Goal: Find specific page/section: Find specific page/section

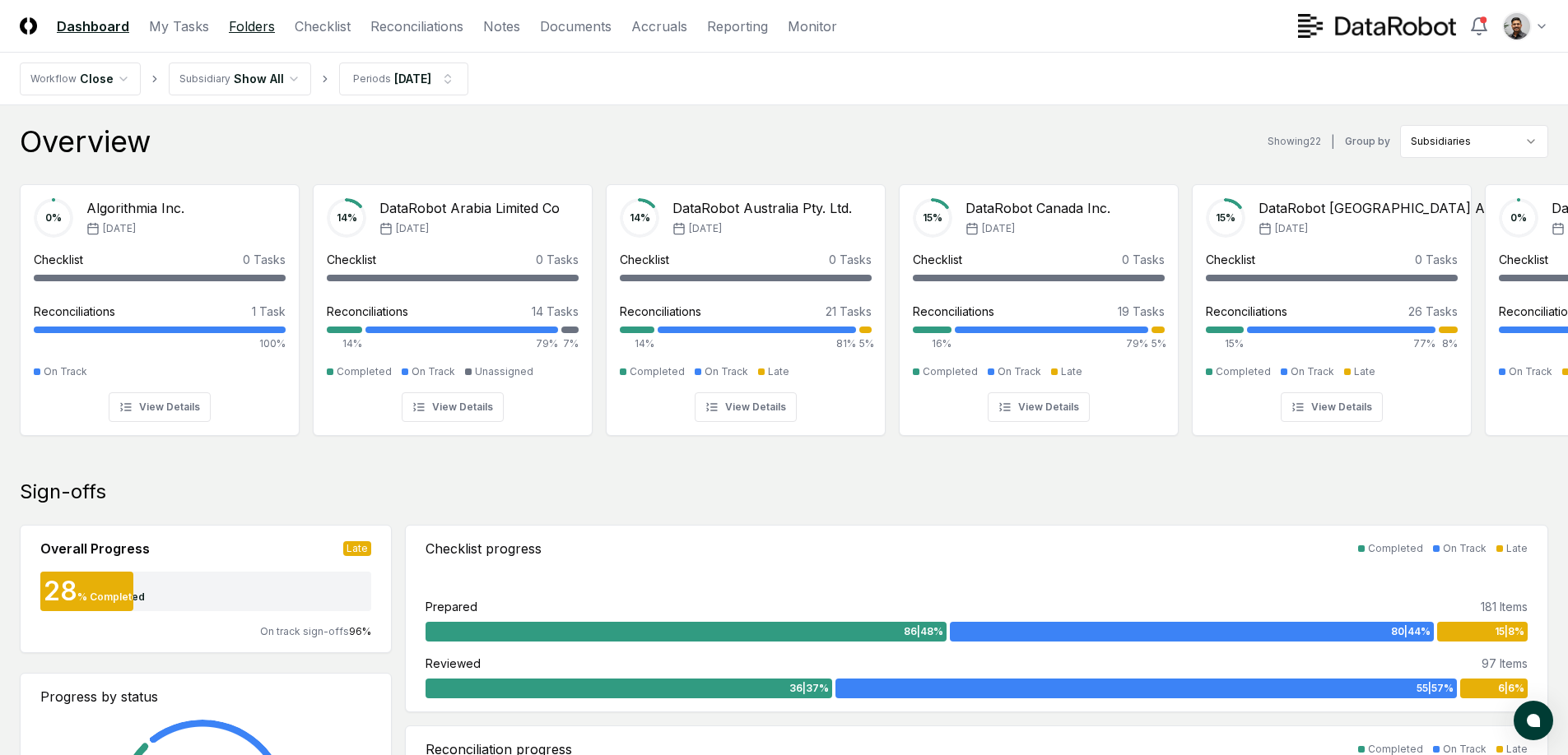
click at [250, 30] on link "Folders" at bounding box center [251, 26] width 46 height 20
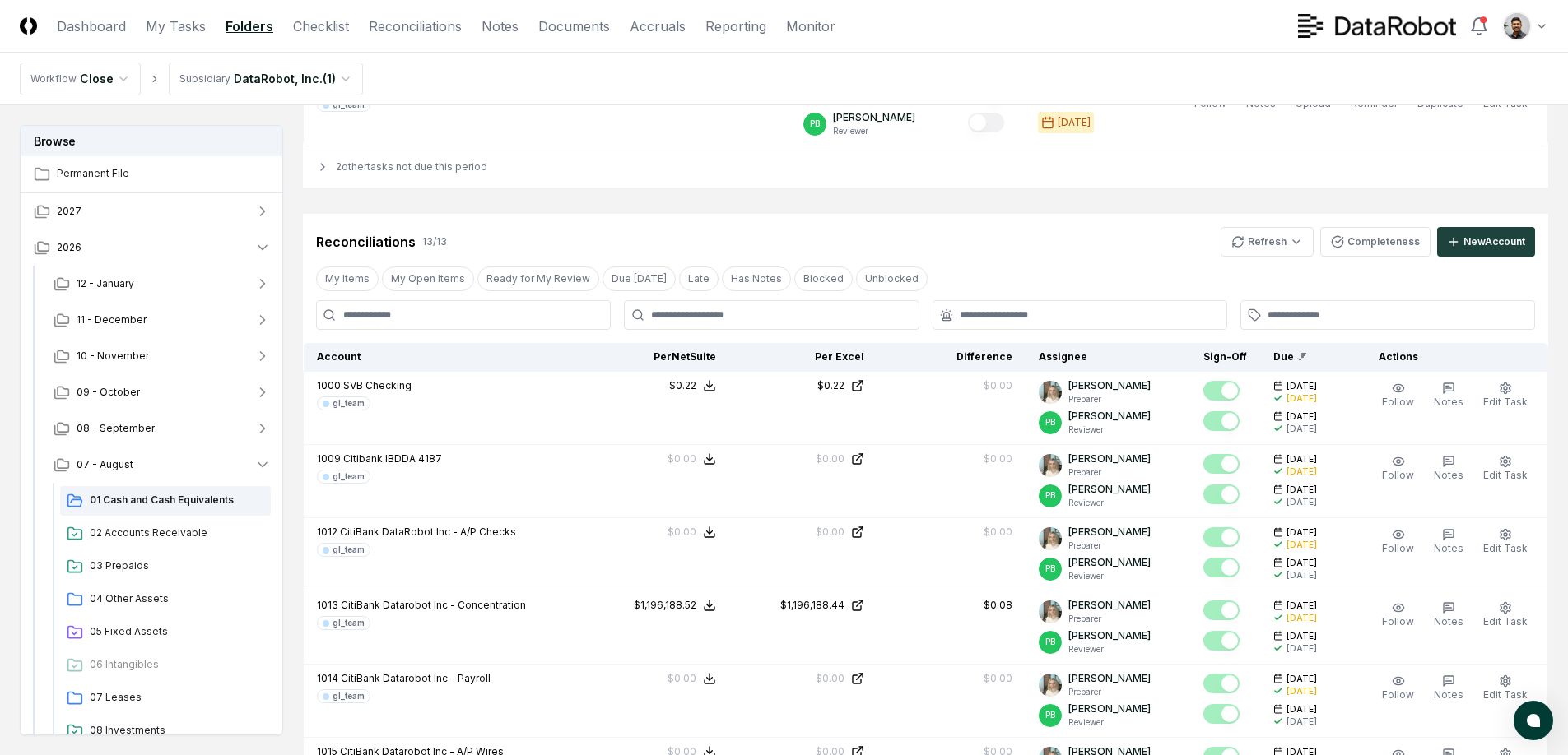
scroll to position [2493, 0]
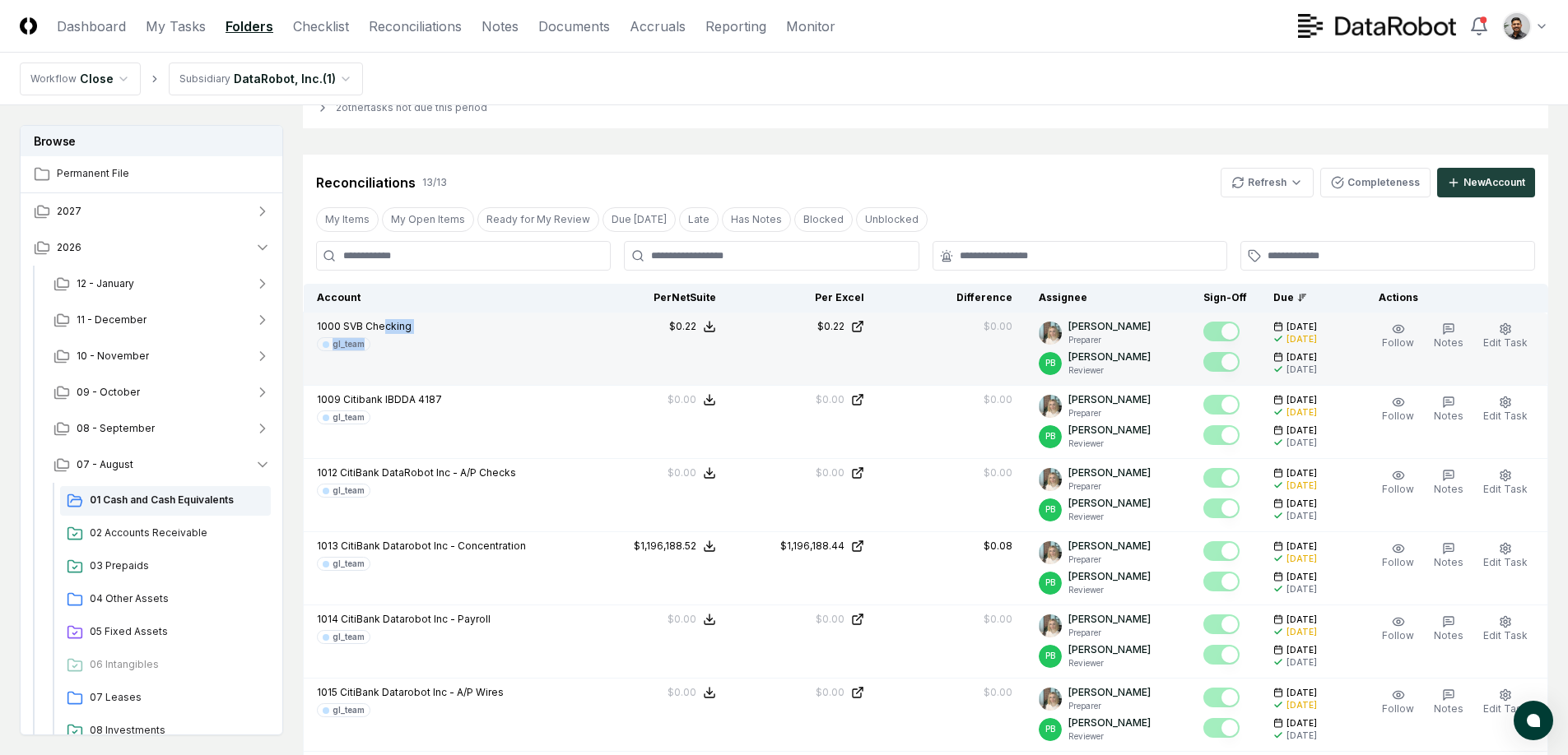
drag, startPoint x: 447, startPoint y: 339, endPoint x: 383, endPoint y: 326, distance: 65.3
click at [383, 326] on div "1000 SVB Checking gl_team" at bounding box center [442, 336] width 251 height 32
drag, startPoint x: 362, startPoint y: 326, endPoint x: 388, endPoint y: 342, distance: 30.5
click at [388, 342] on div "1000 SVB Checking gl_team" at bounding box center [364, 336] width 95 height 32
click at [388, 342] on div "gl_team" at bounding box center [364, 344] width 95 height 14
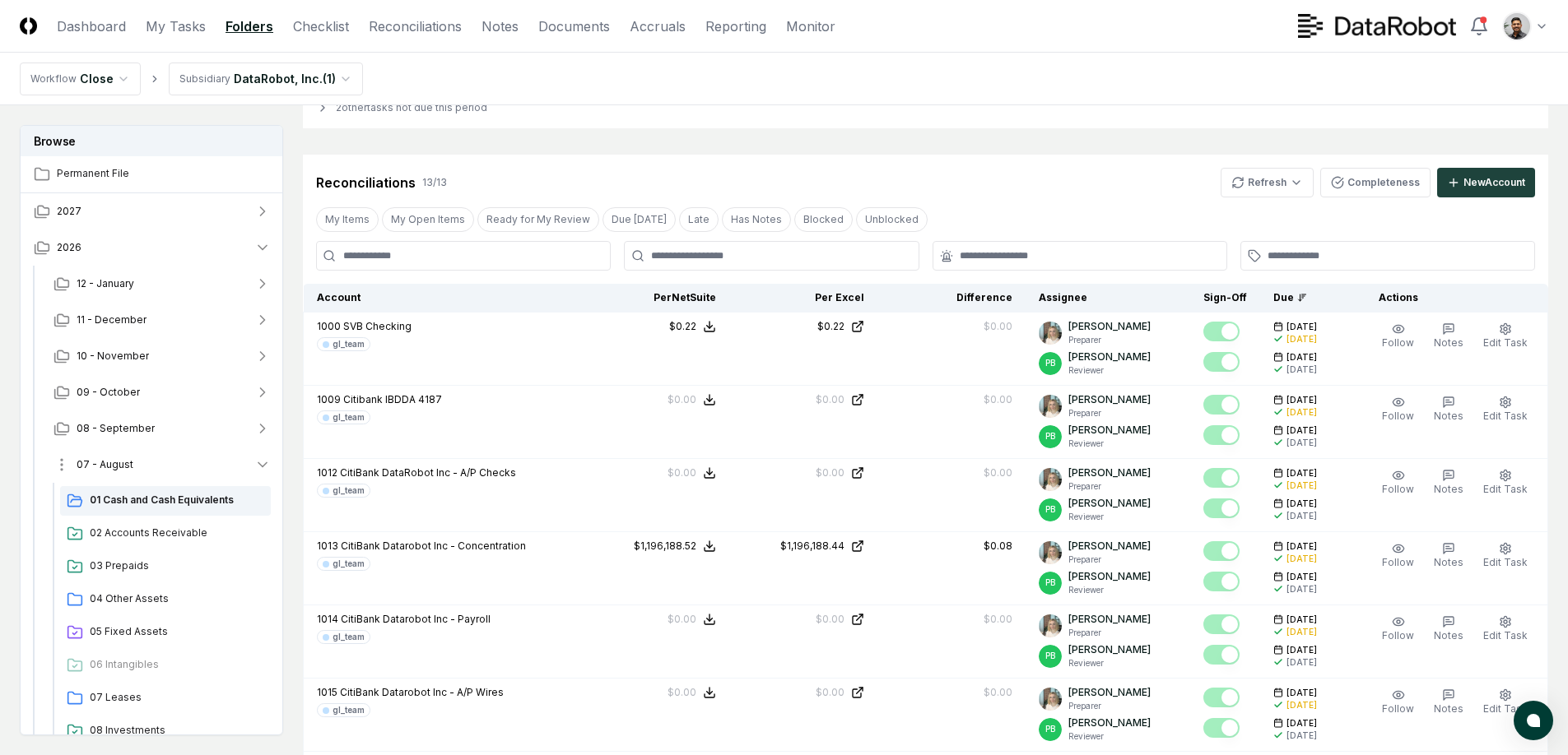
click at [218, 473] on button "07 - August" at bounding box center [162, 464] width 244 height 37
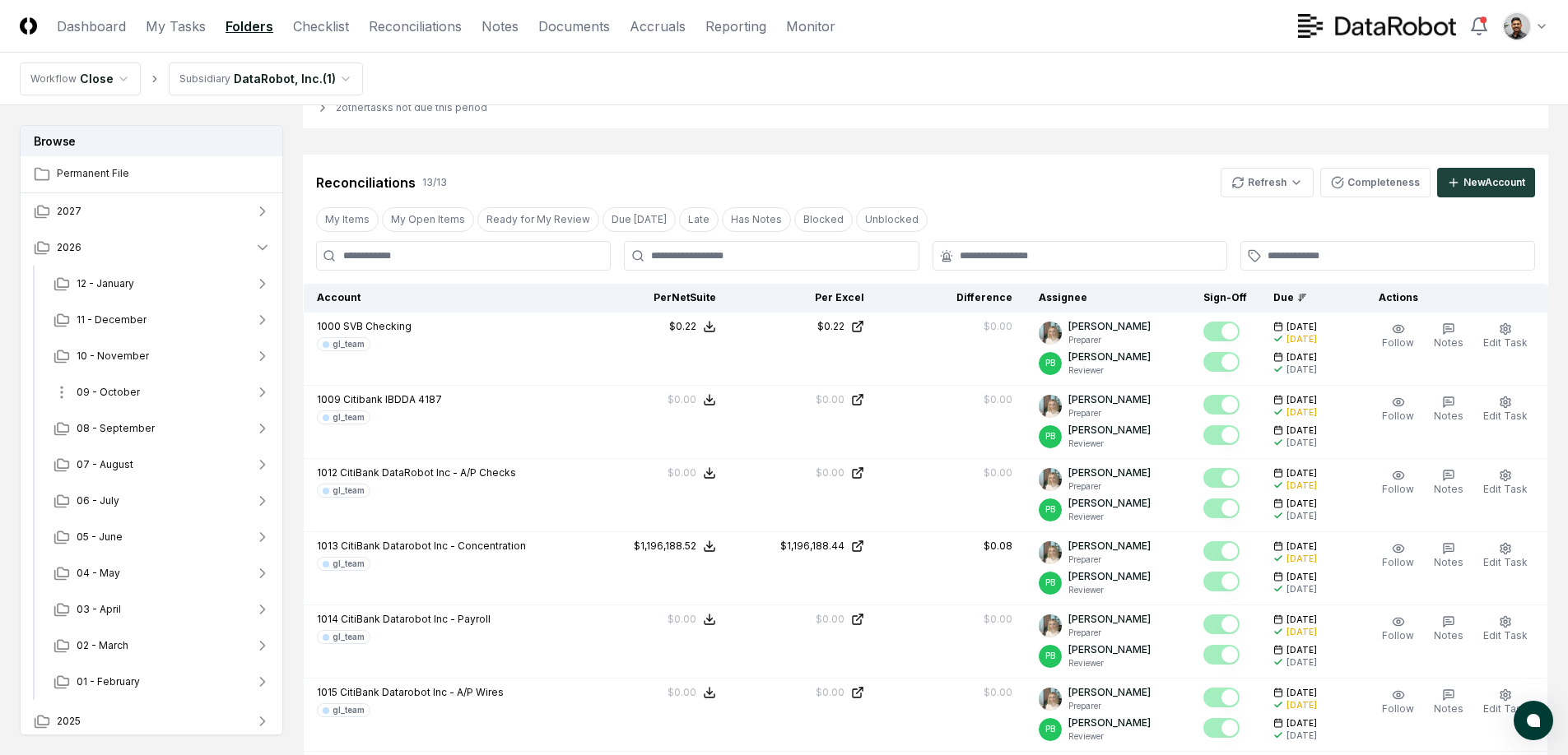
click at [217, 399] on button "09 - October" at bounding box center [162, 392] width 244 height 37
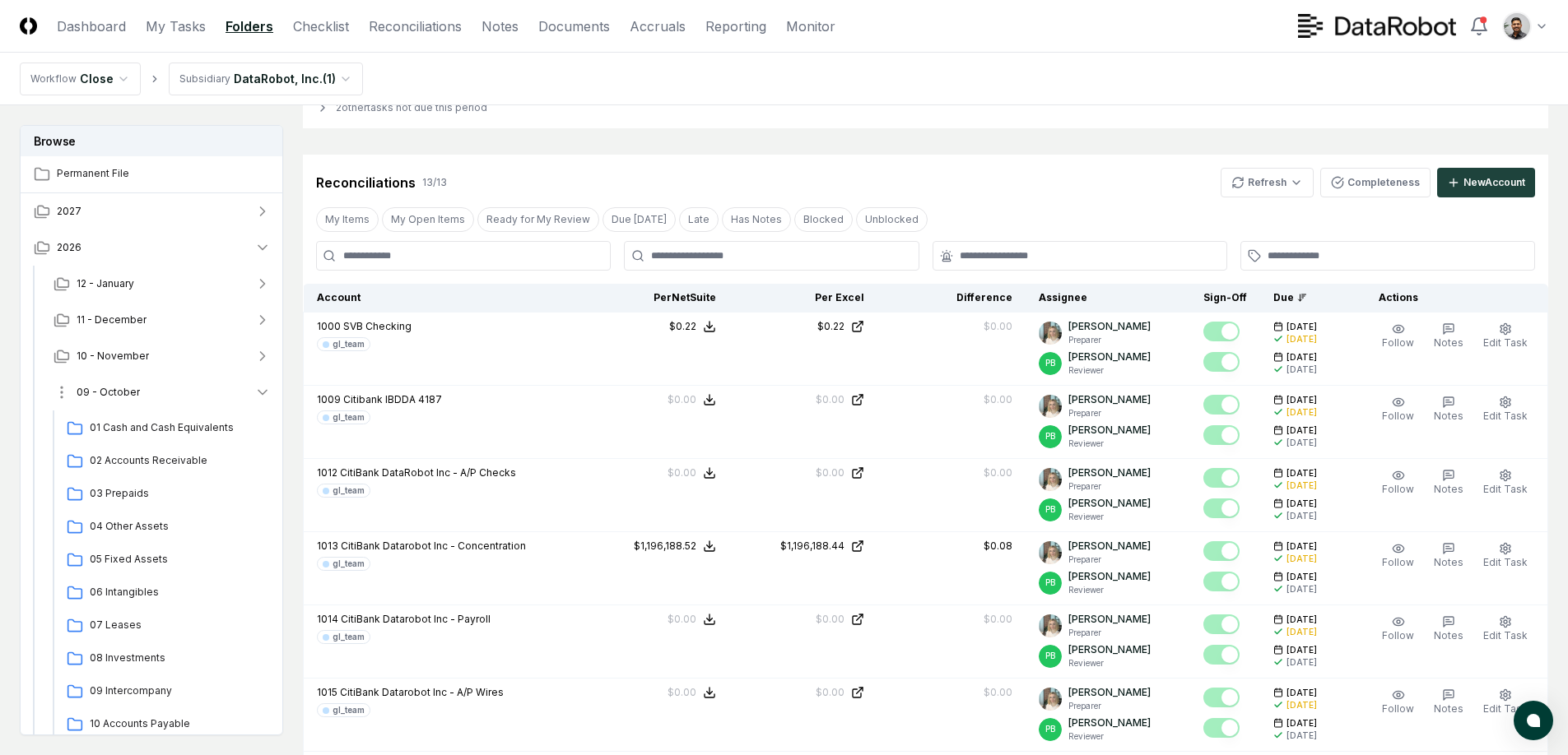
click at [228, 395] on button "09 - October" at bounding box center [162, 392] width 244 height 37
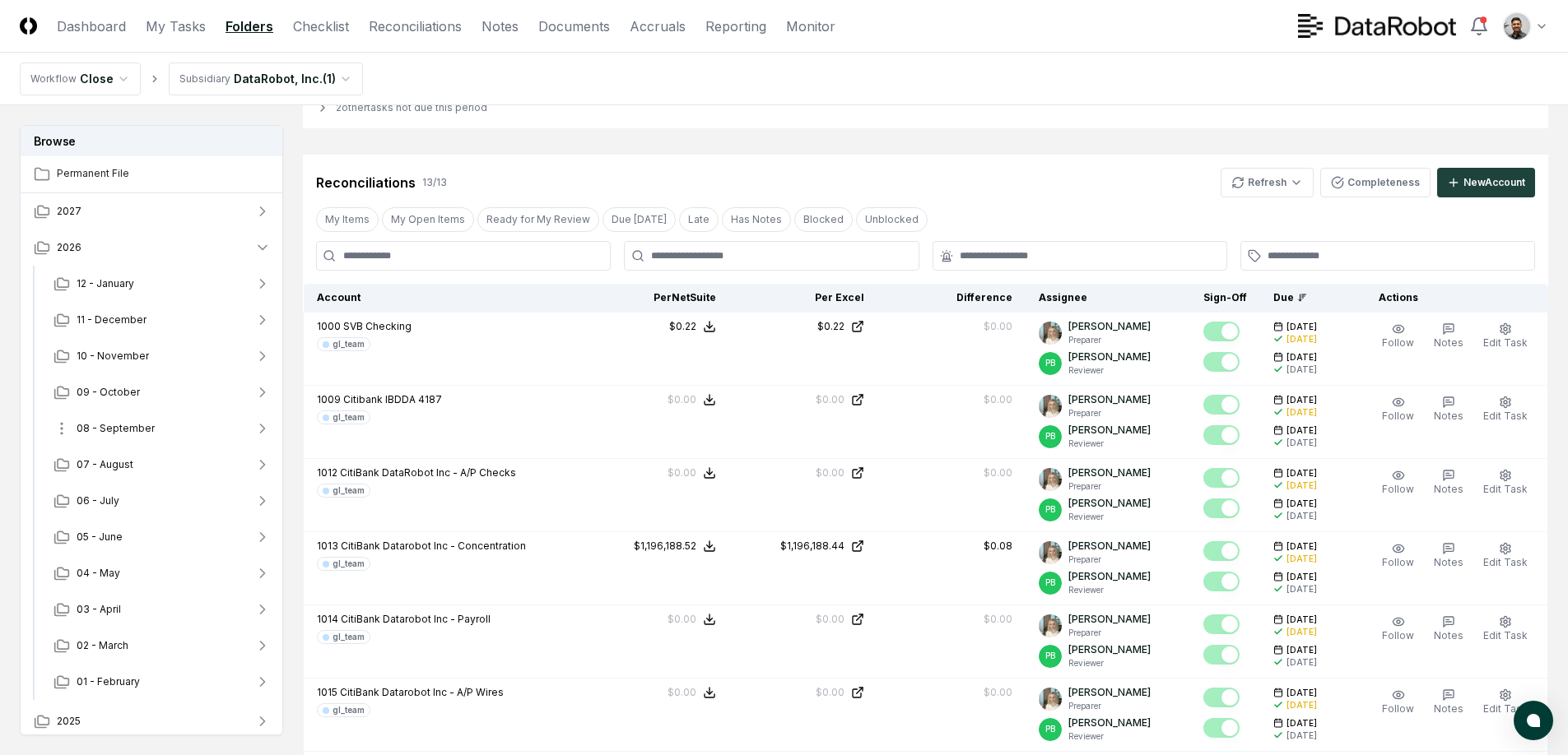
click at [208, 433] on button "08 - September" at bounding box center [162, 429] width 244 height 37
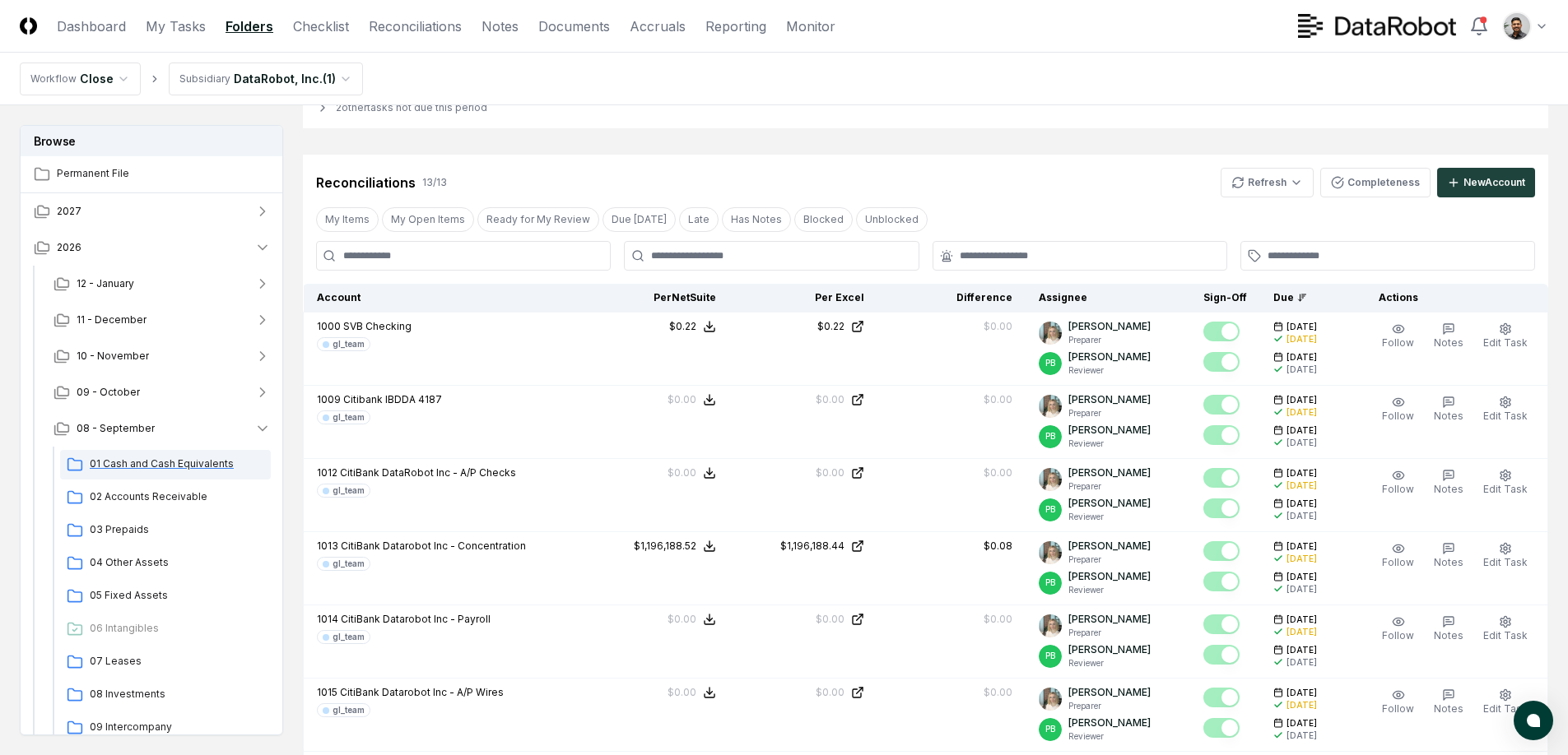
click at [201, 472] on div "01 Cash and Cash Equivalents" at bounding box center [166, 465] width 211 height 30
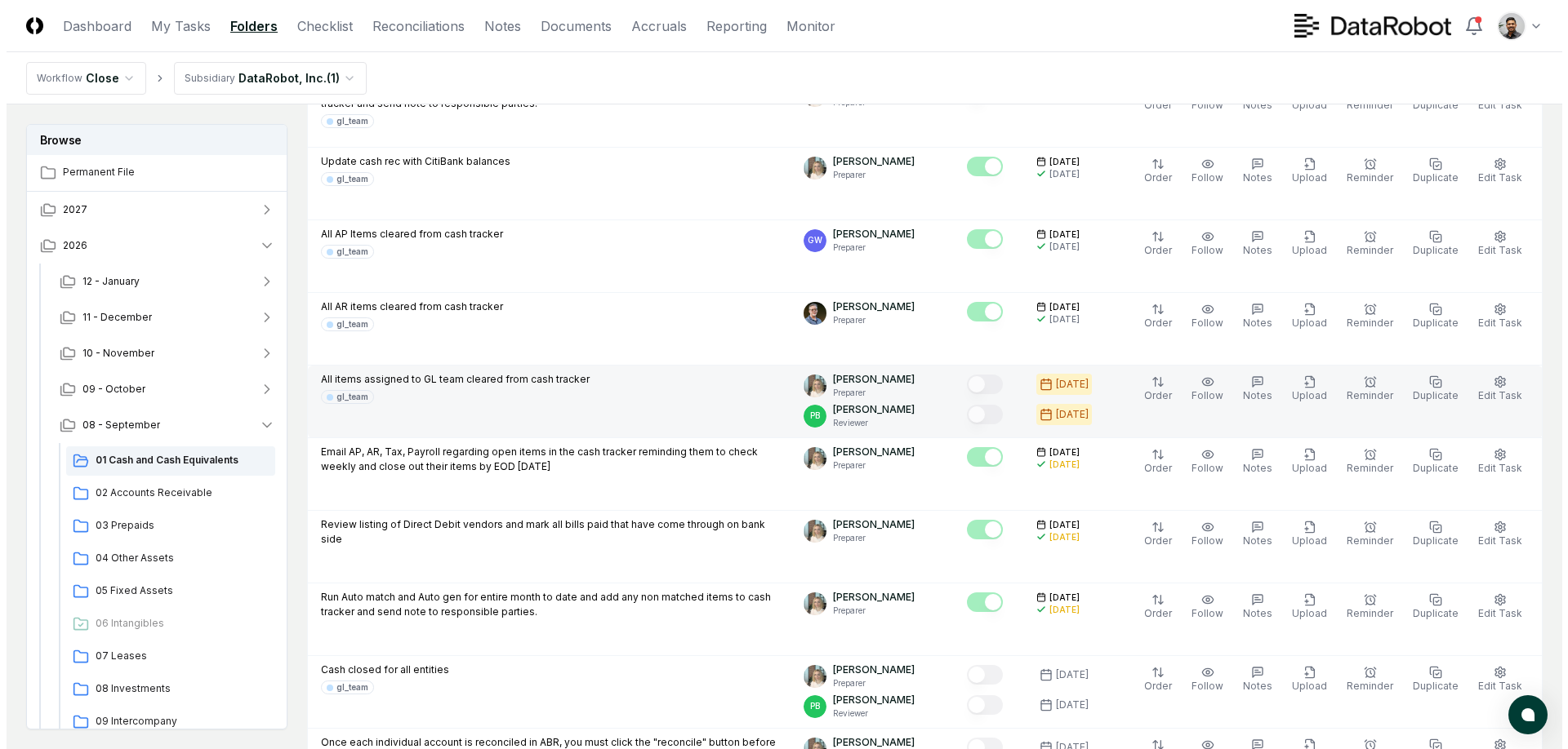
scroll to position [437, 0]
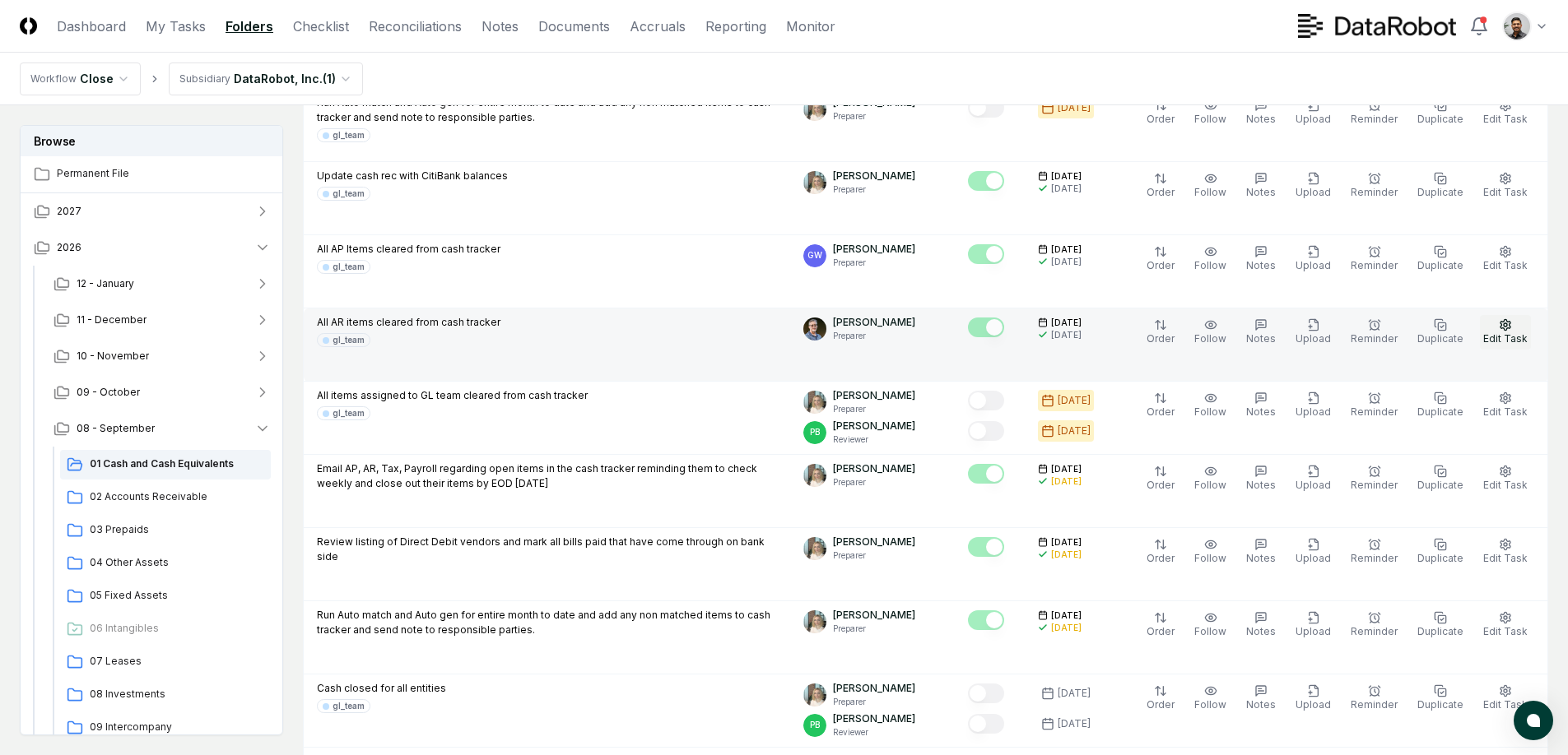
click at [1519, 330] on button "Edit Task" at bounding box center [1505, 332] width 51 height 35
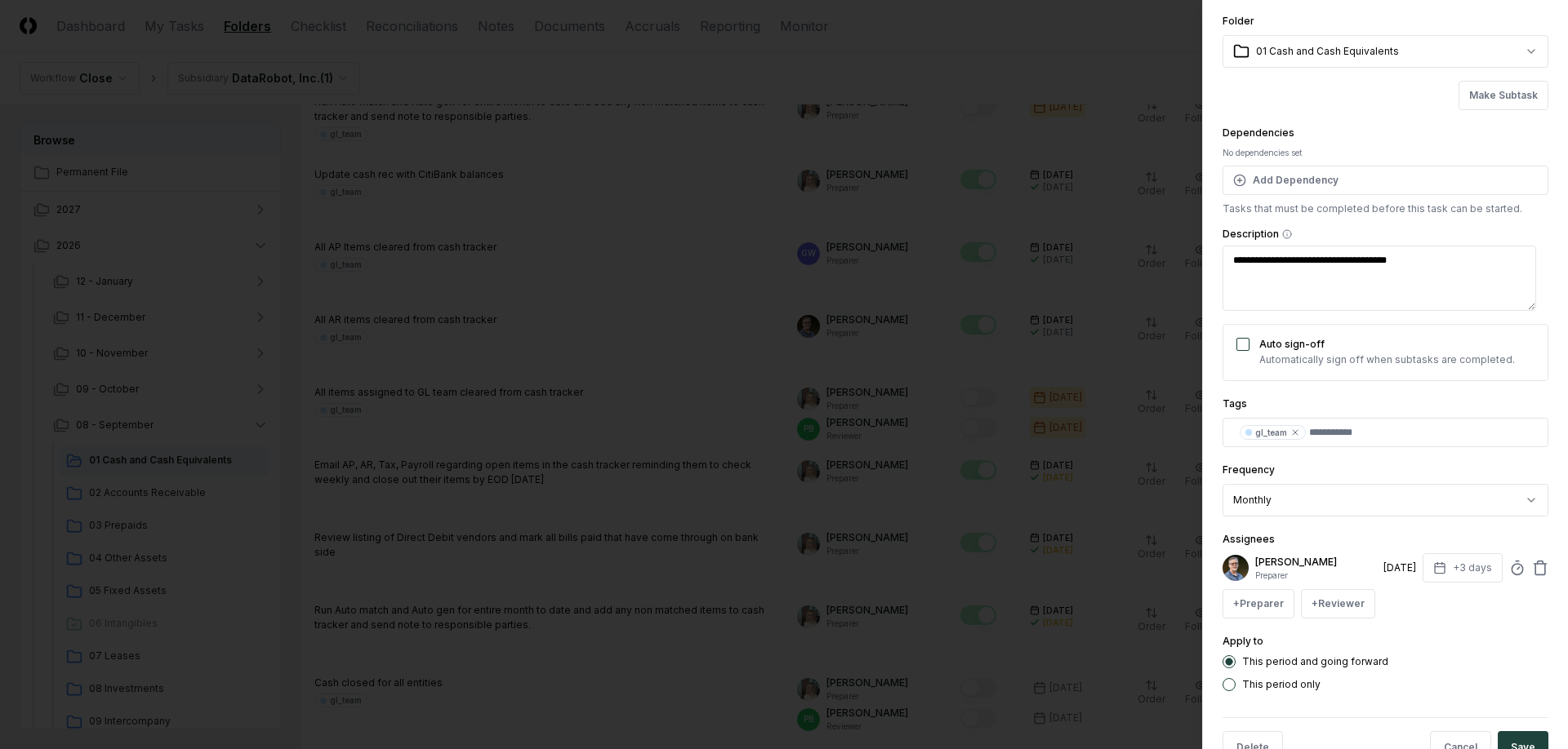
scroll to position [154, 0]
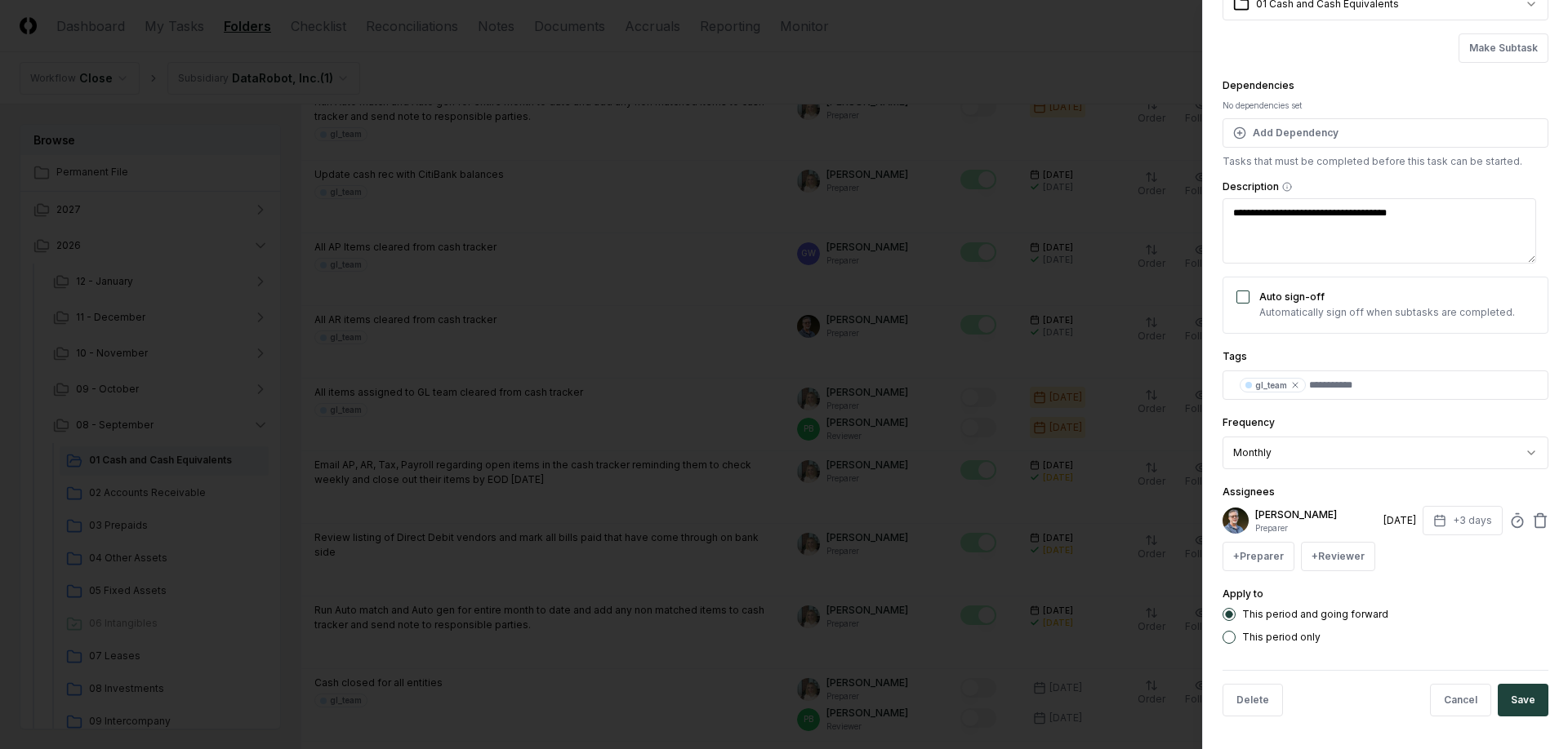
click at [1112, 352] on div at bounding box center [784, 374] width 1568 height 749
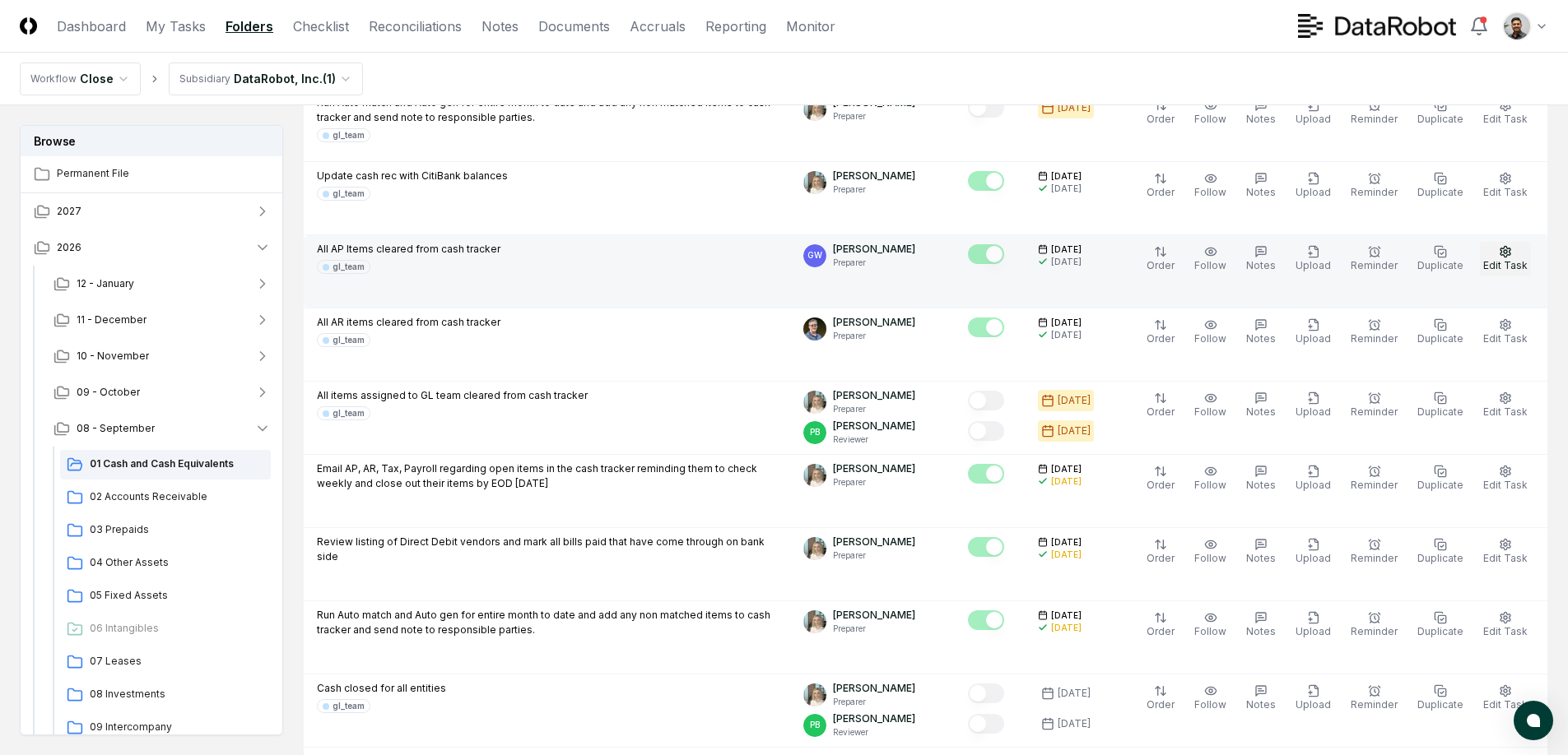
click at [1524, 263] on span "Edit Task" at bounding box center [1505, 265] width 44 height 12
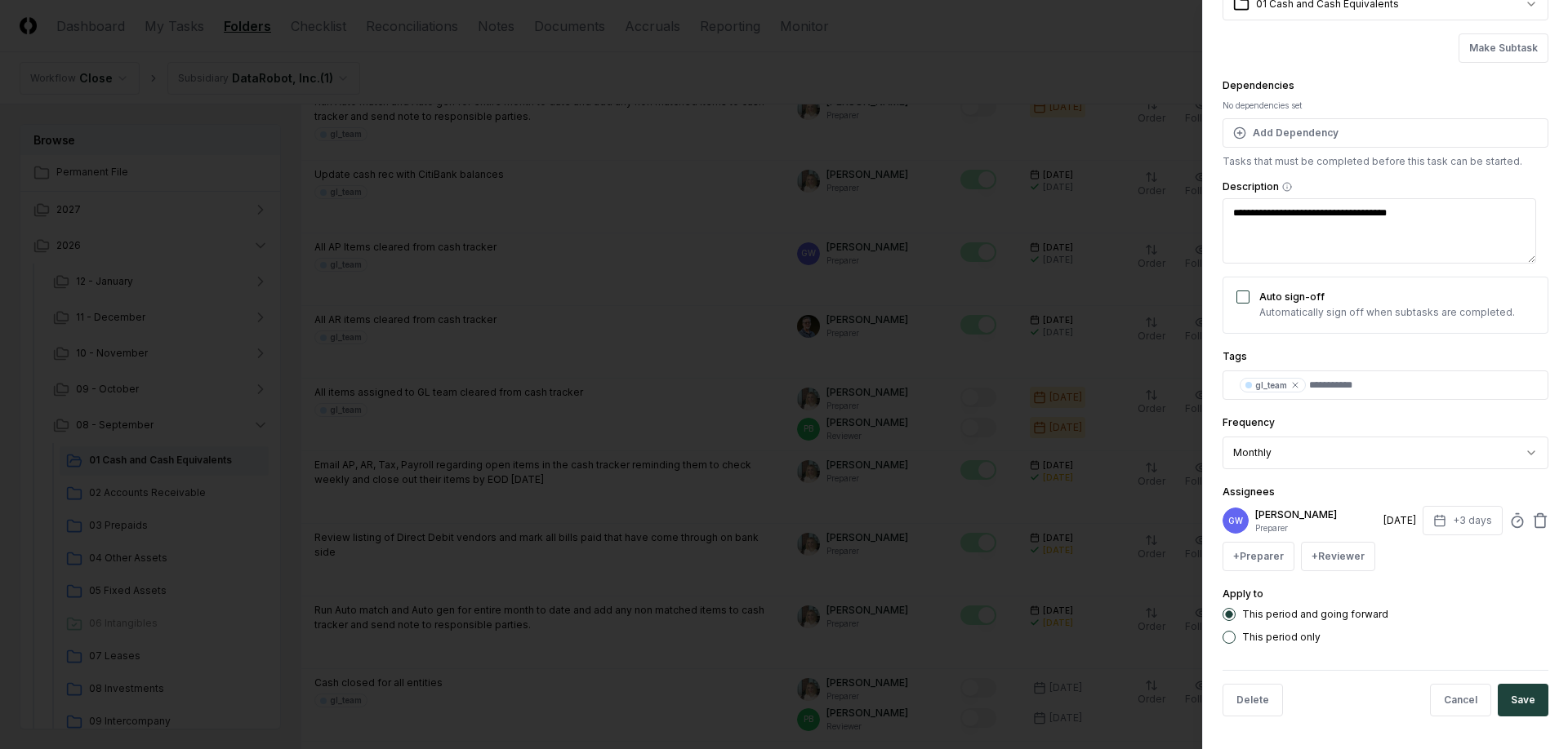
click at [1054, 375] on div at bounding box center [784, 374] width 1568 height 749
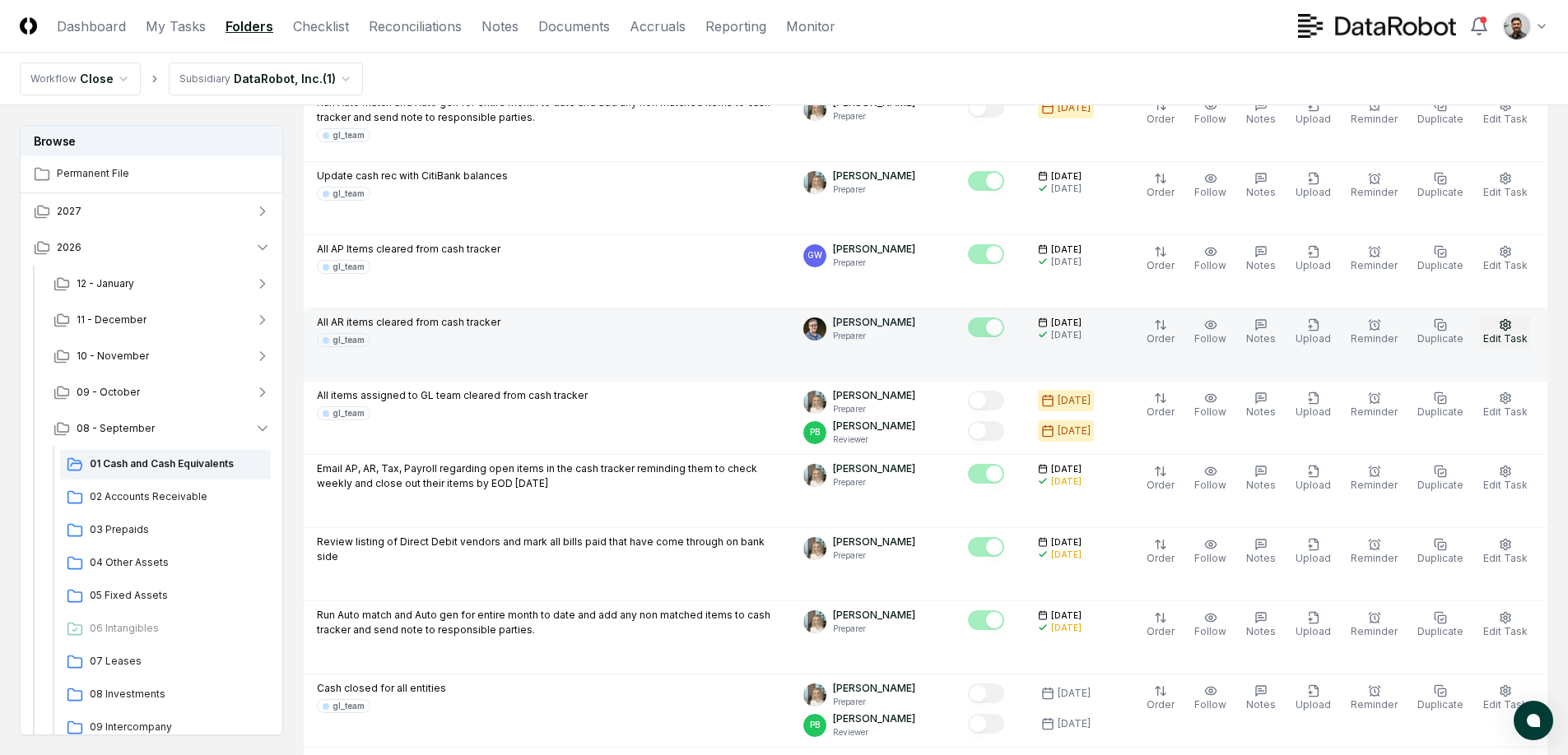
click at [1508, 327] on icon "button" at bounding box center [1505, 324] width 10 height 10
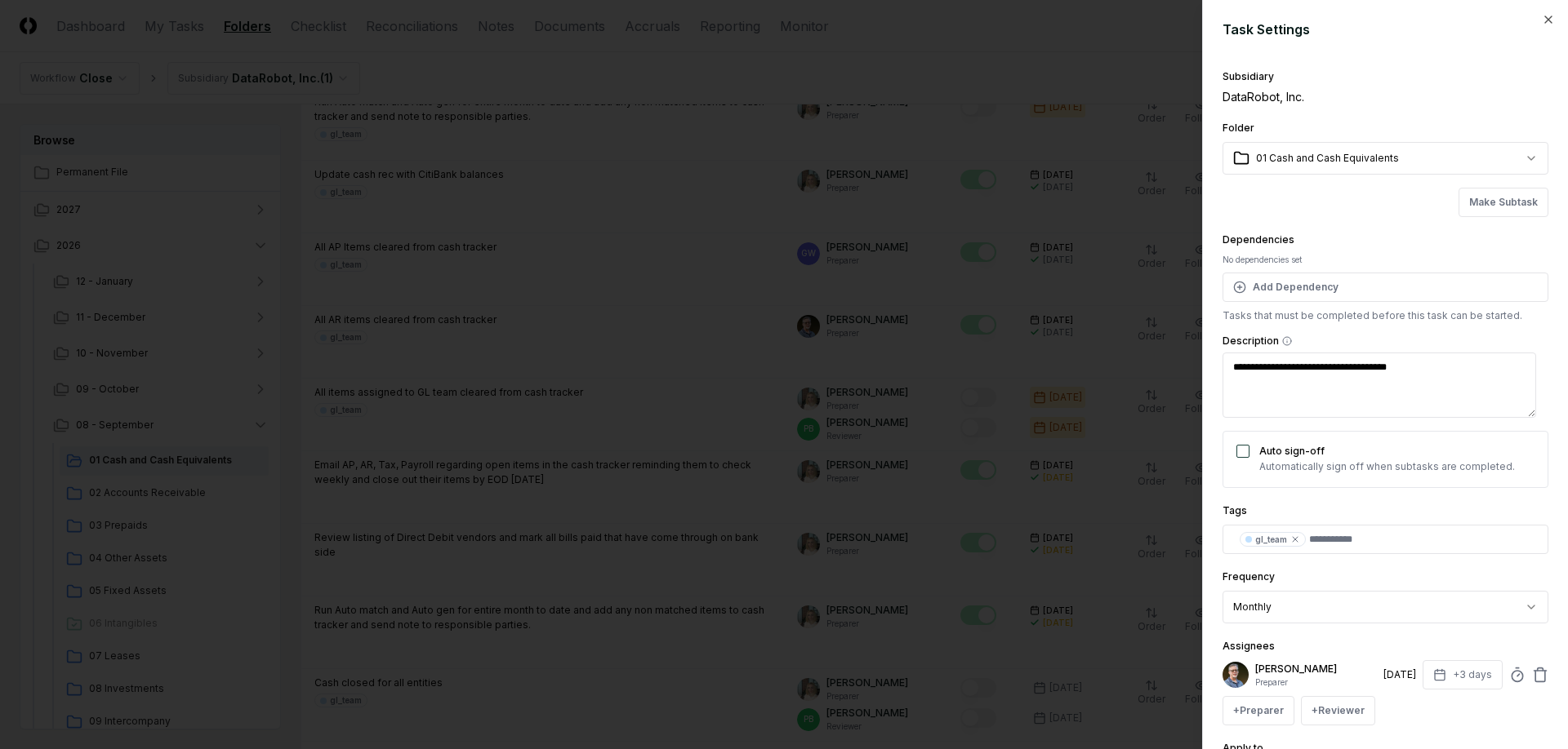
type textarea "*"
click at [1088, 333] on div at bounding box center [784, 374] width 1568 height 749
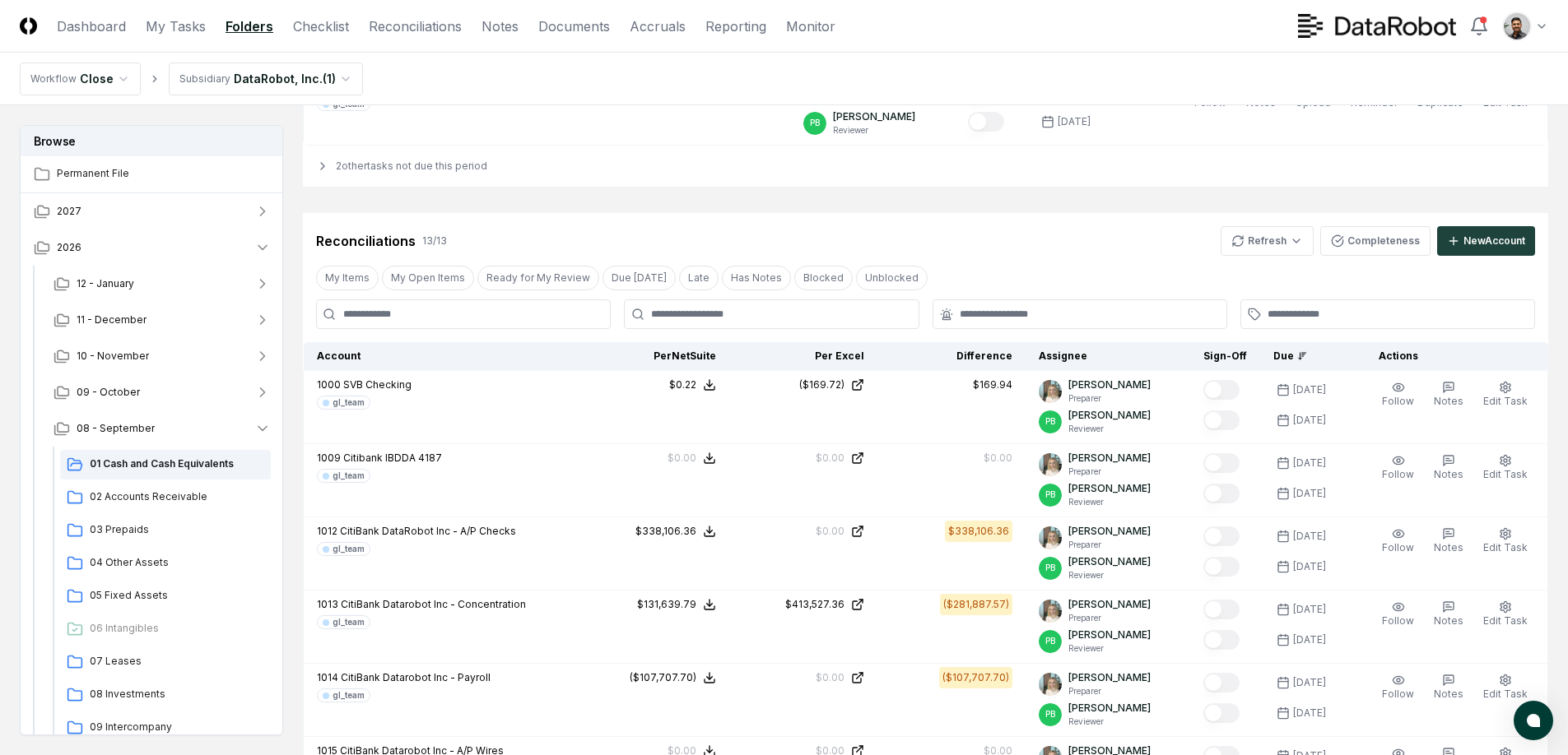
scroll to position [0, 0]
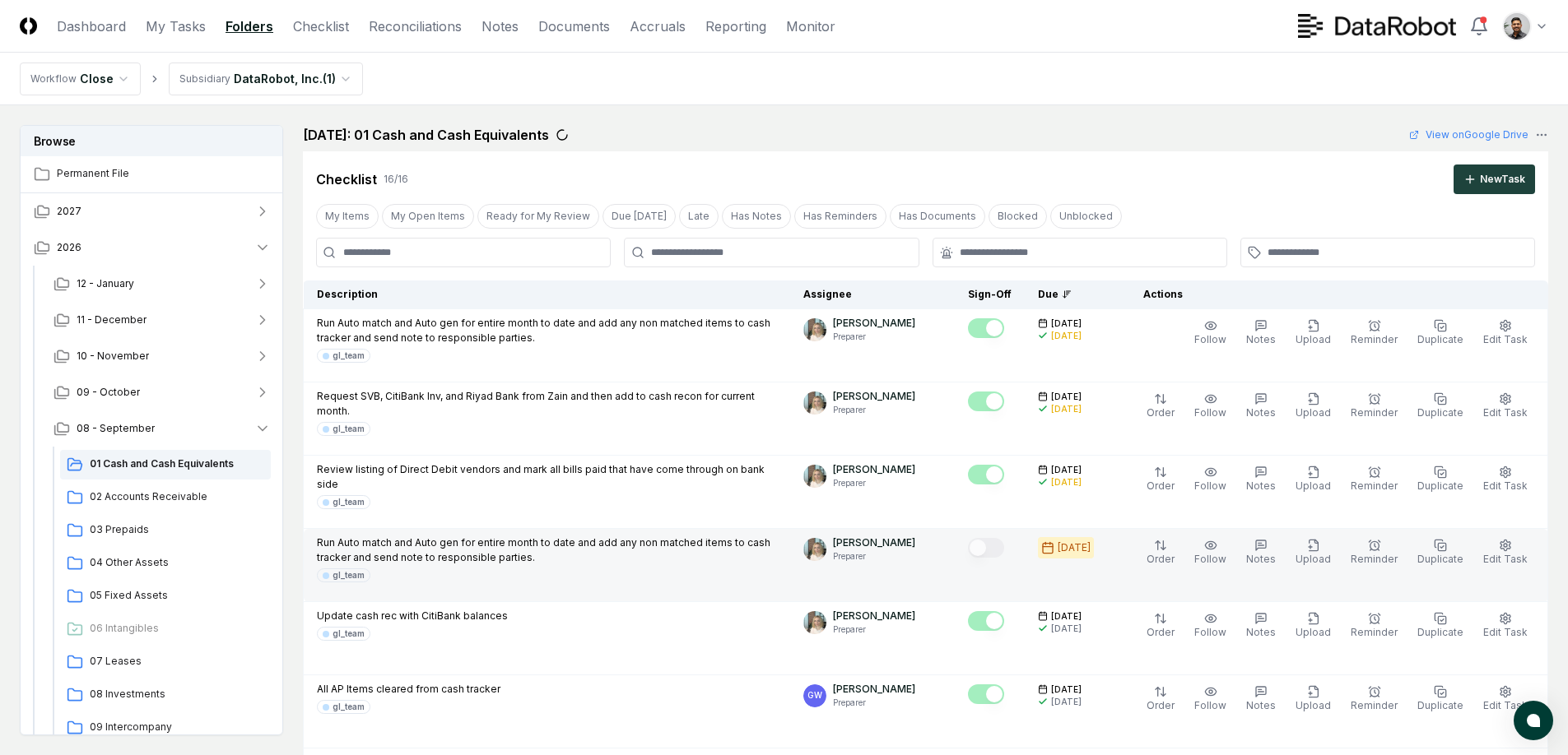
drag, startPoint x: 1083, startPoint y: 548, endPoint x: 1107, endPoint y: 550, distance: 24.1
click at [1090, 550] on div "10/2/2025" at bounding box center [1073, 548] width 33 height 15
drag, startPoint x: 1107, startPoint y: 550, endPoint x: 1087, endPoint y: 550, distance: 20.0
click at [1087, 550] on div "10/2/2025" at bounding box center [1073, 548] width 33 height 15
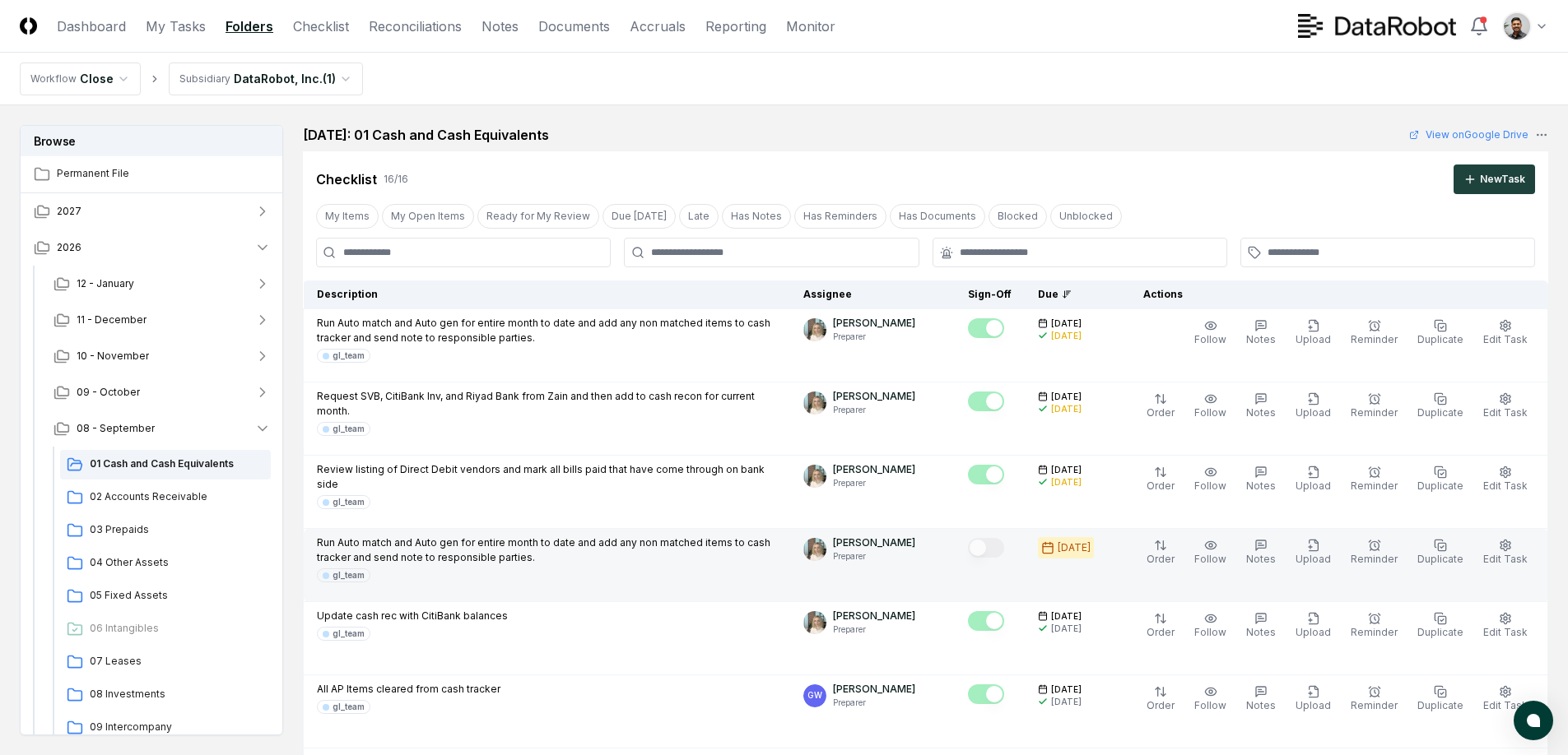
click at [1087, 550] on div "10/2/2025" at bounding box center [1073, 548] width 33 height 15
drag, startPoint x: 1086, startPoint y: 550, endPoint x: 1108, endPoint y: 550, distance: 22.0
click at [1090, 550] on div "10/2/2025" at bounding box center [1073, 548] width 33 height 15
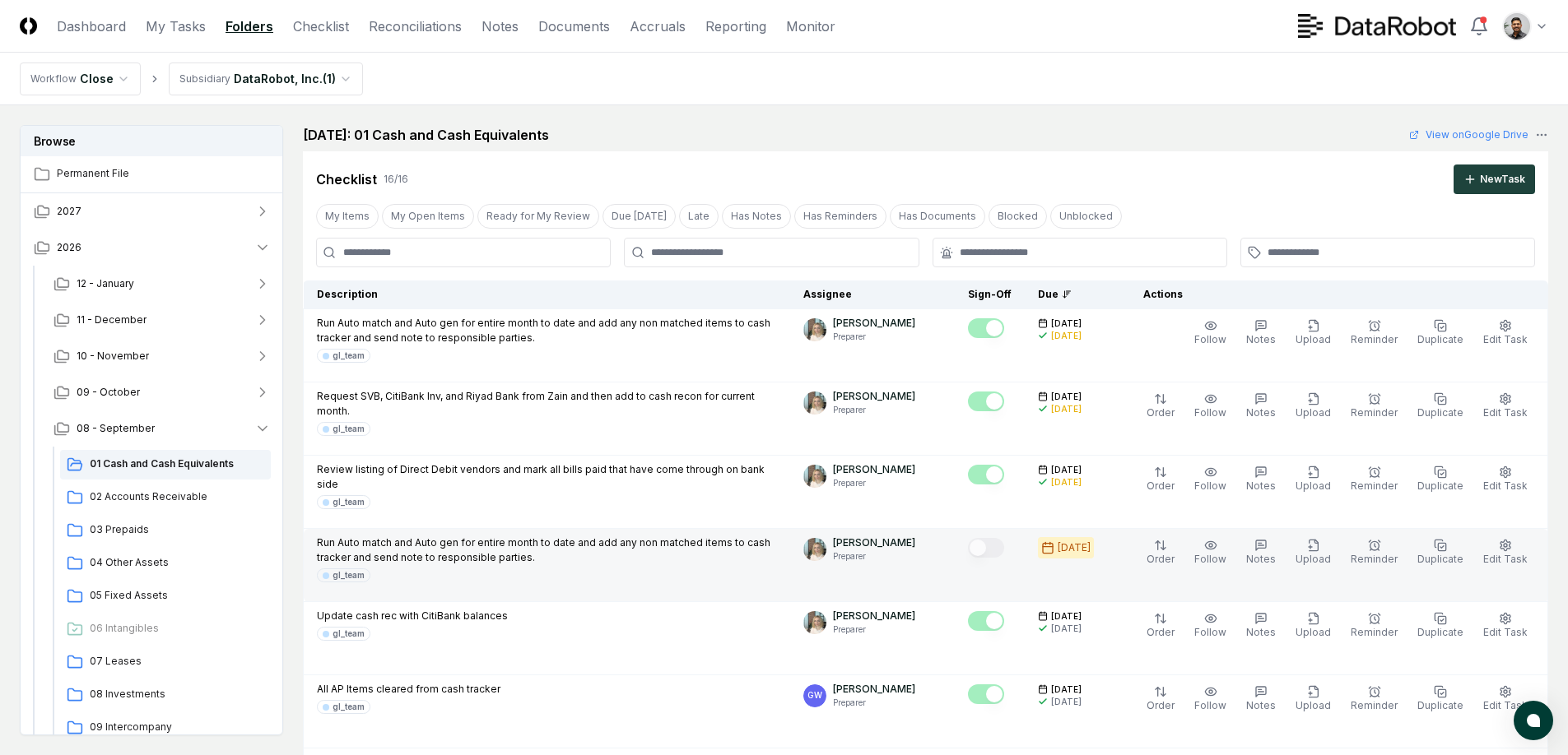
click at [1090, 550] on div "10/2/2025" at bounding box center [1073, 548] width 33 height 15
drag, startPoint x: 1108, startPoint y: 550, endPoint x: 1072, endPoint y: 549, distance: 36.0
click at [1072, 549] on div "10/2/2025" at bounding box center [1073, 548] width 33 height 15
drag, startPoint x: 1072, startPoint y: 549, endPoint x: 1121, endPoint y: 551, distance: 49.0
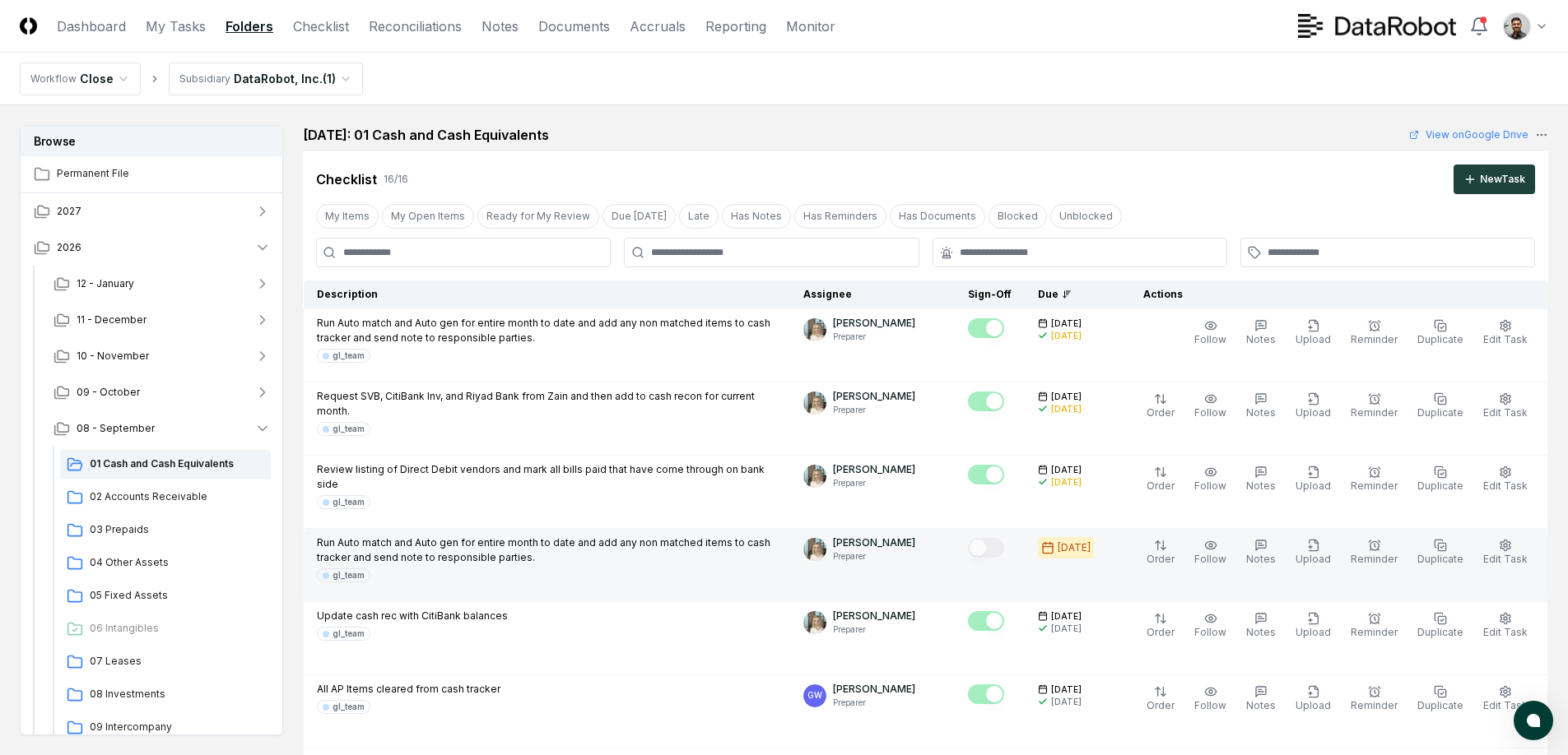
click at [1094, 551] on div "10/2/2025" at bounding box center [1066, 547] width 56 height 22
drag, startPoint x: 1121, startPoint y: 547, endPoint x: 1070, endPoint y: 551, distance: 51.2
click at [1070, 551] on div "10/2/2025" at bounding box center [1066, 547] width 56 height 22
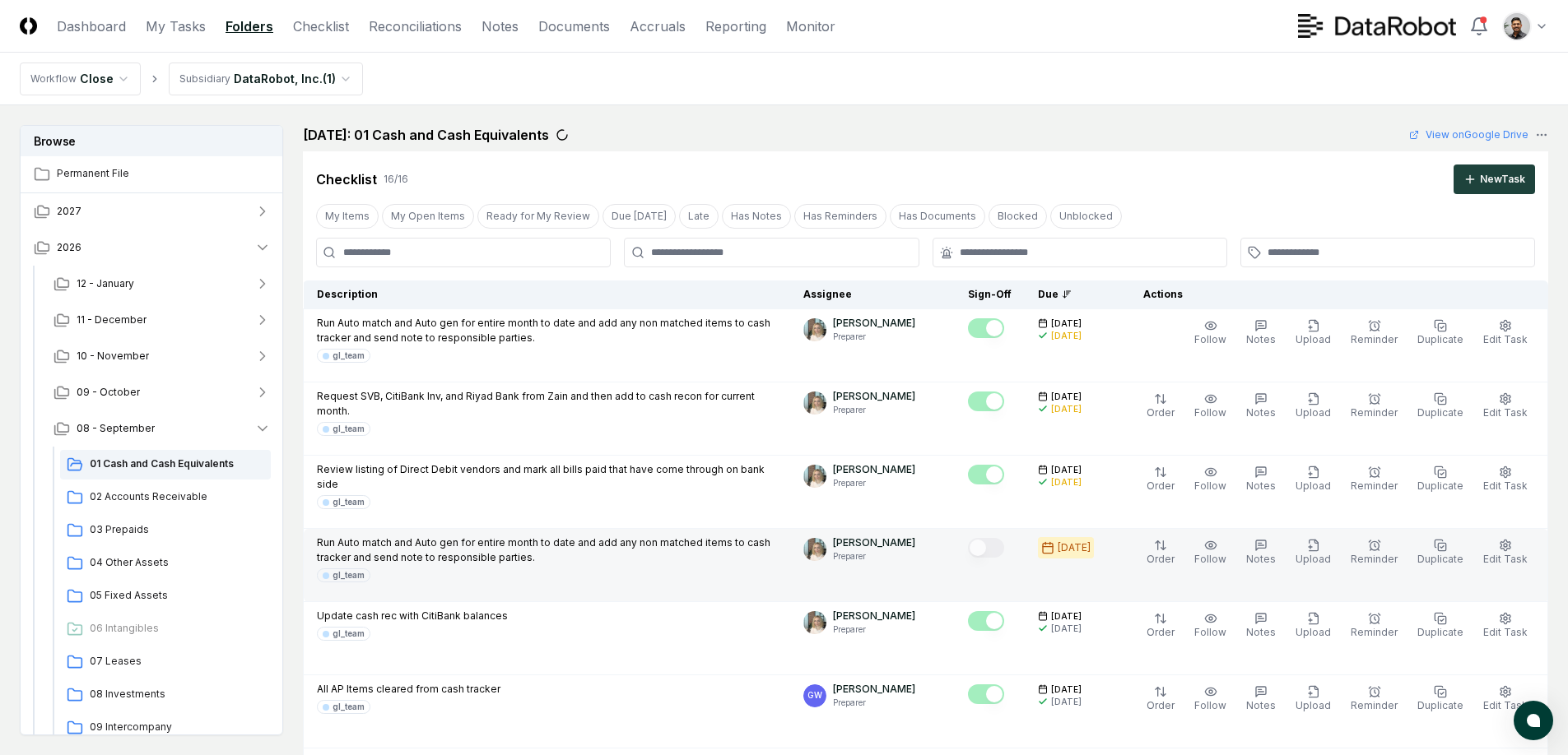
click at [527, 553] on p "Run Auto match and Auto gen for entire month to date and add any non matched it…" at bounding box center [546, 551] width 460 height 30
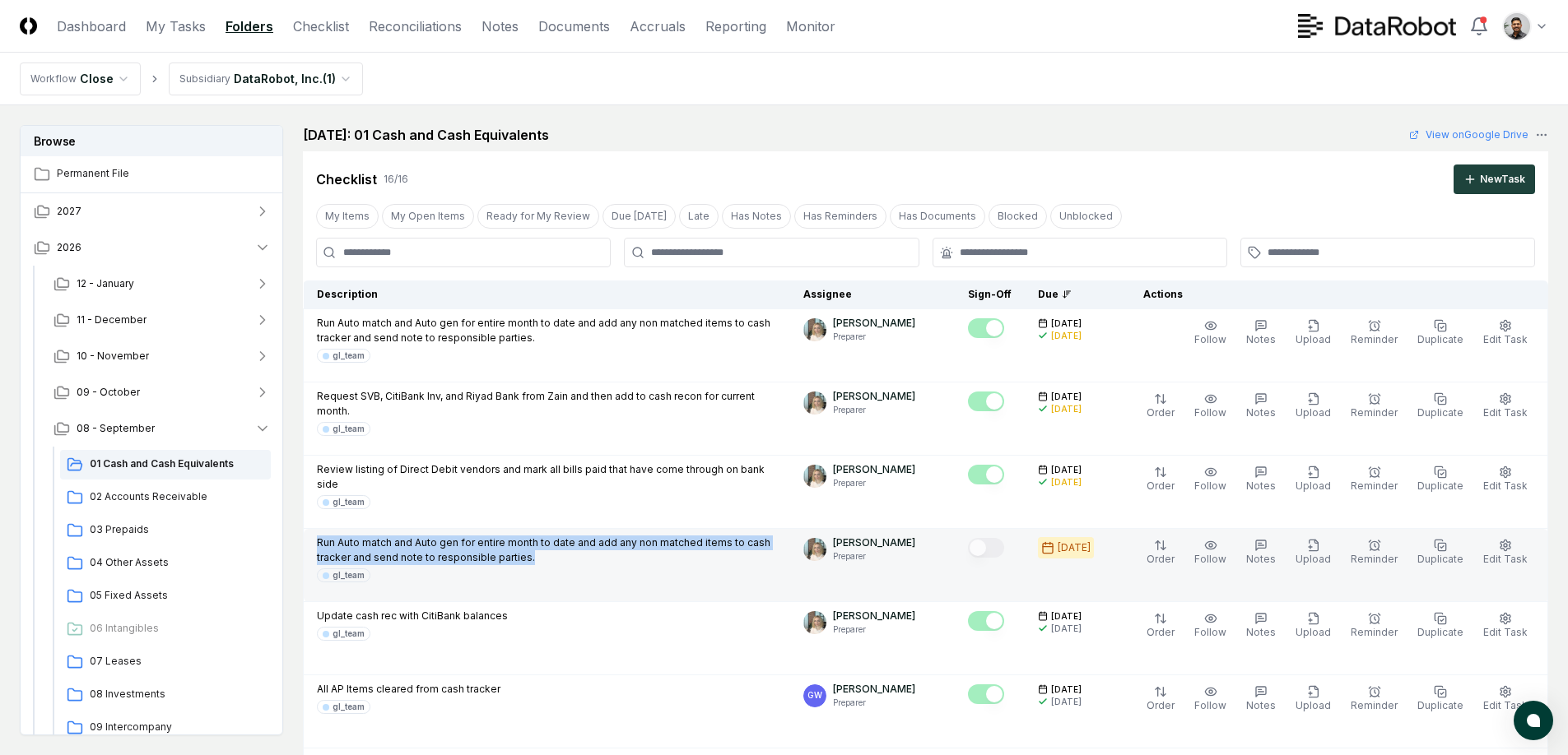
drag, startPoint x: 318, startPoint y: 543, endPoint x: 493, endPoint y: 557, distance: 175.6
click at [493, 557] on p "Run Auto match and Auto gen for entire month to date and add any non matched it…" at bounding box center [546, 551] width 460 height 30
copy p "Run Auto match and Auto gen for entire month to date and add any non matched it…"
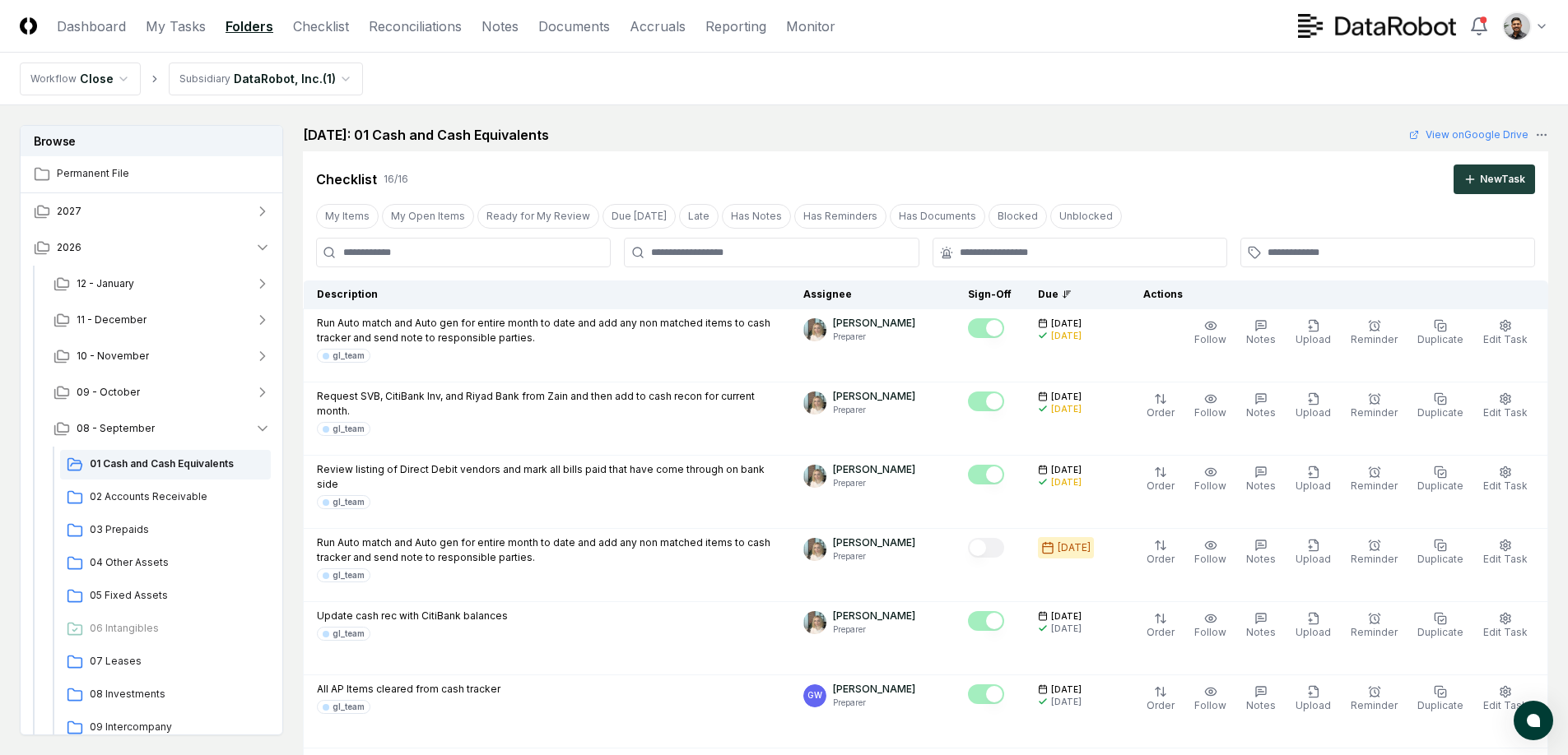
click at [471, 260] on input at bounding box center [463, 253] width 294 height 30
paste input "**********"
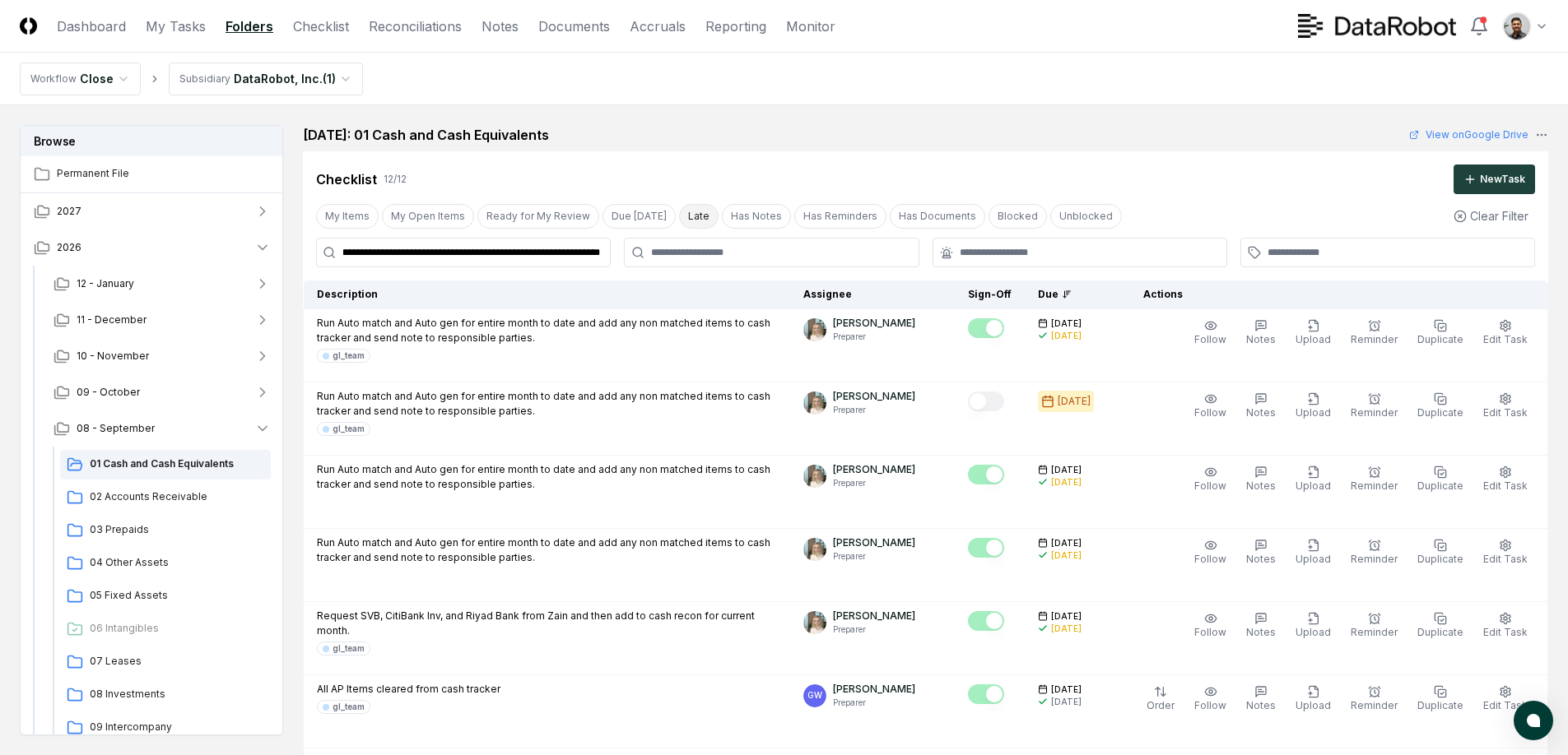
type input "**********"
click at [679, 222] on button "Late" at bounding box center [699, 216] width 40 height 24
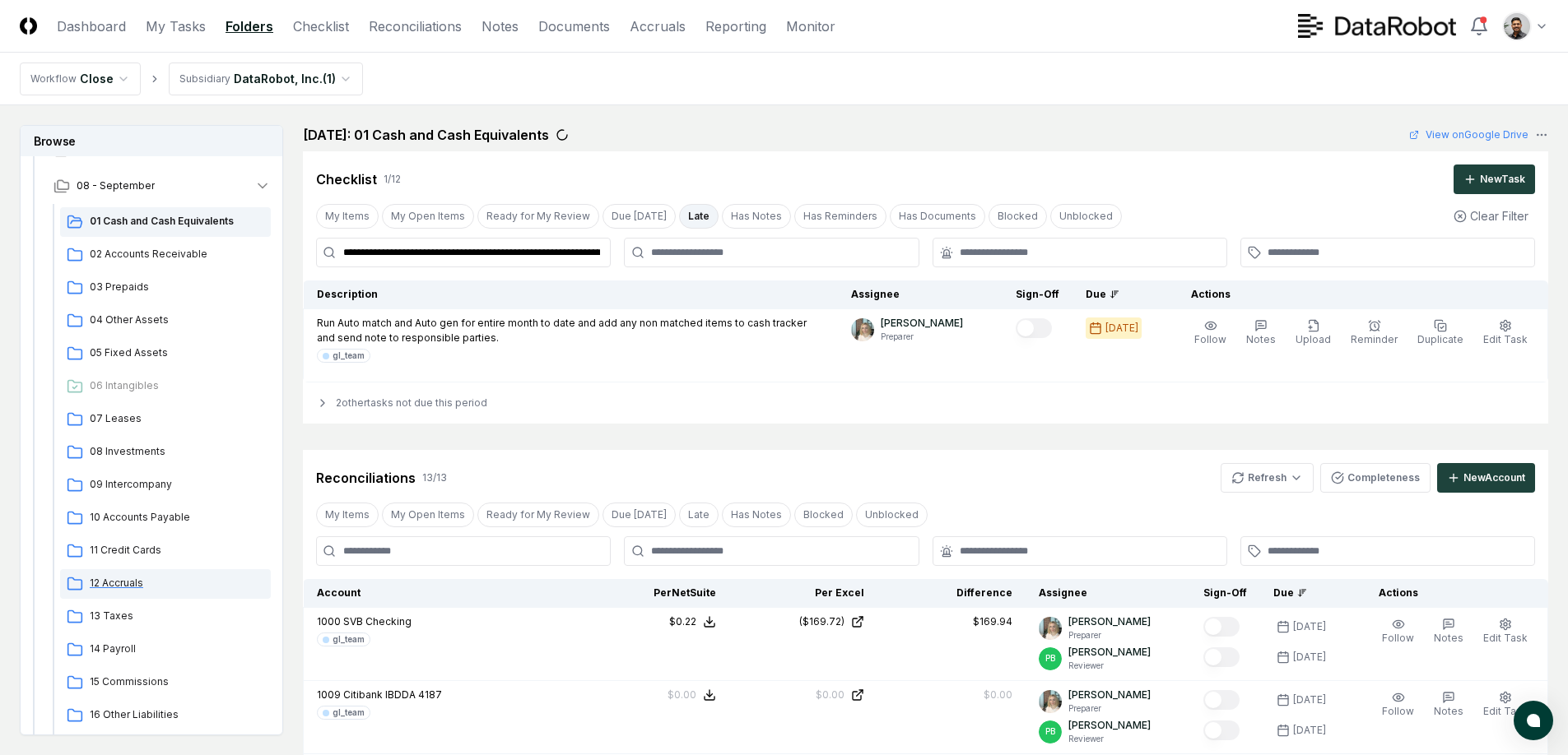
scroll to position [251, 0]
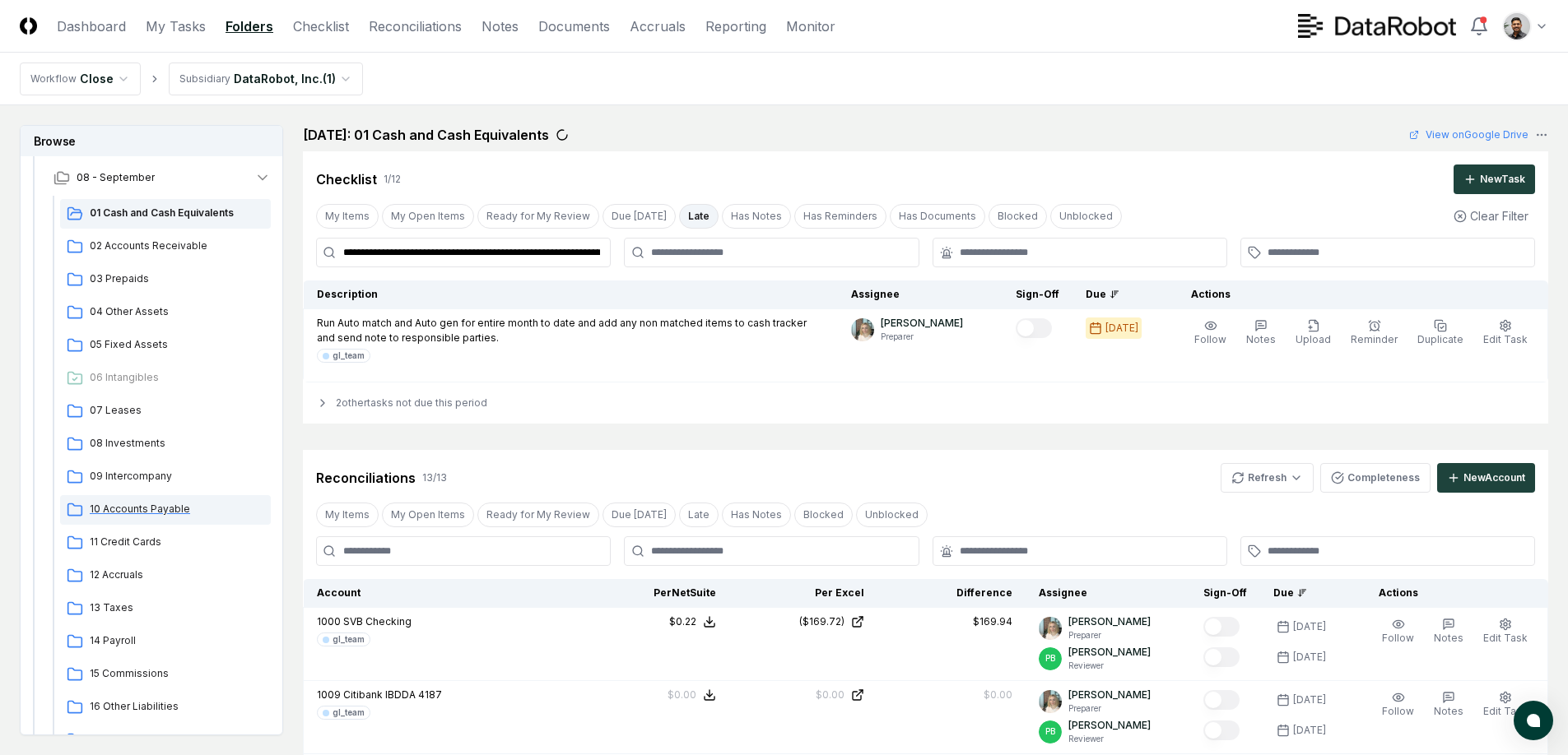
click at [150, 516] on span "10 Accounts Payable" at bounding box center [177, 510] width 175 height 15
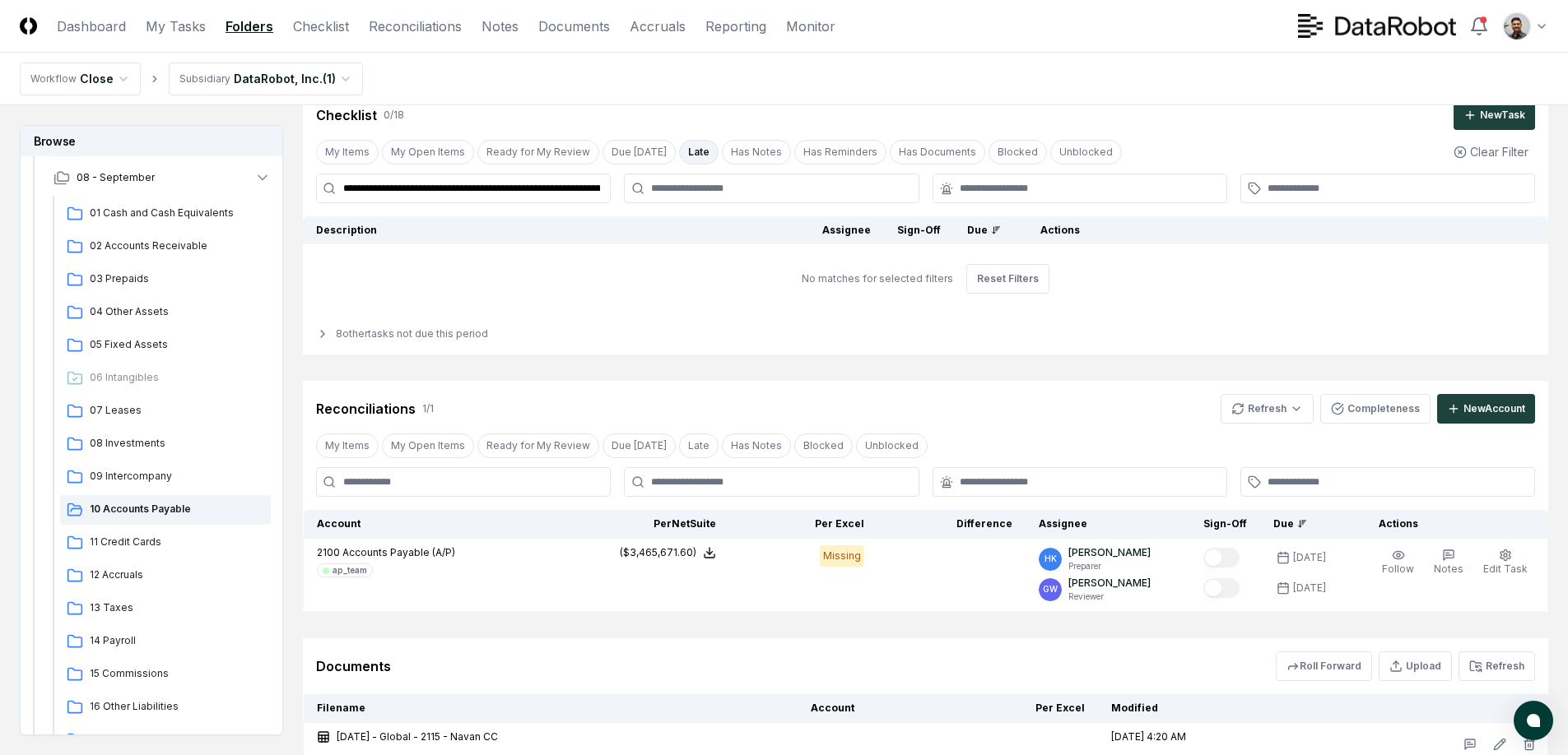
scroll to position [62, 0]
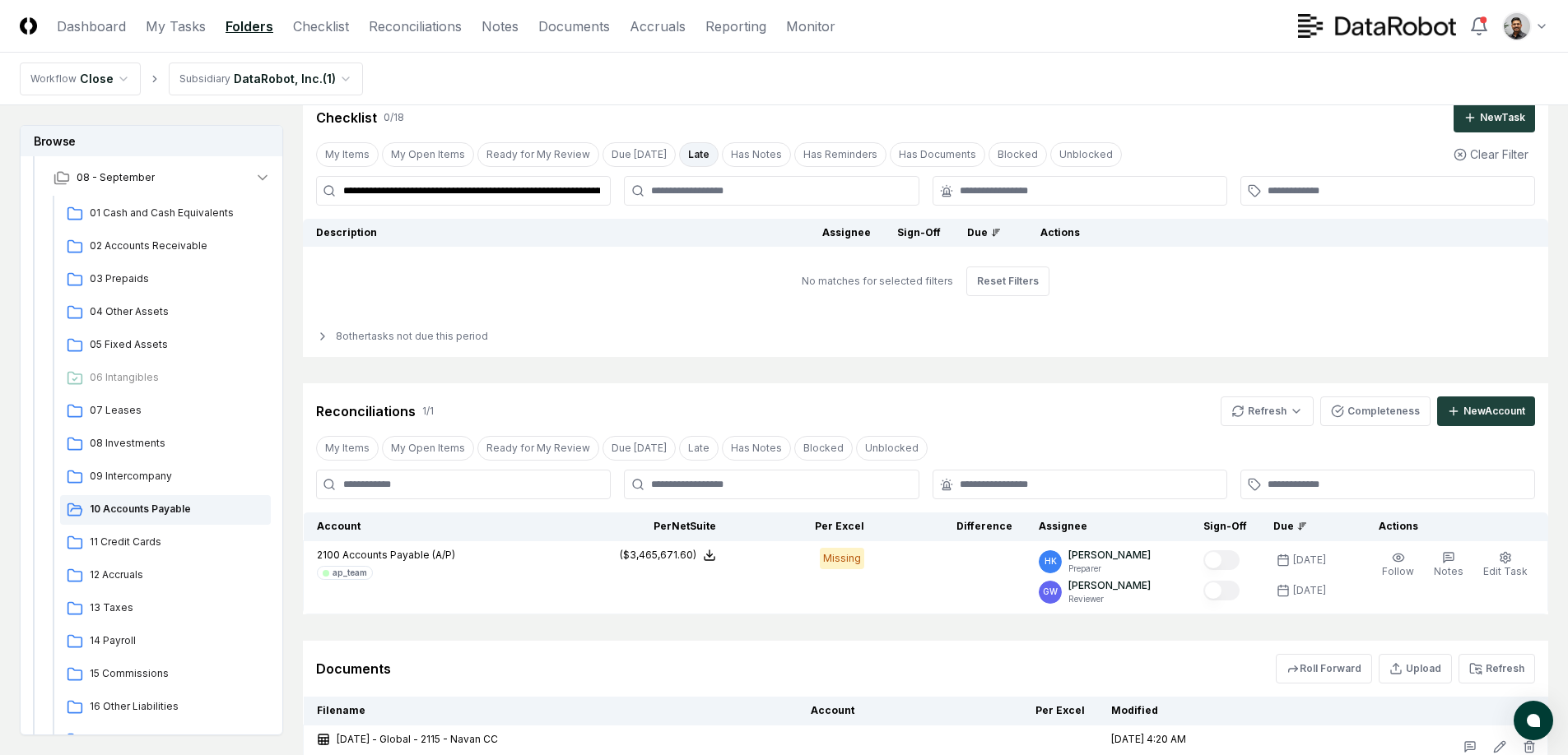
click at [690, 152] on button "Late" at bounding box center [699, 154] width 40 height 24
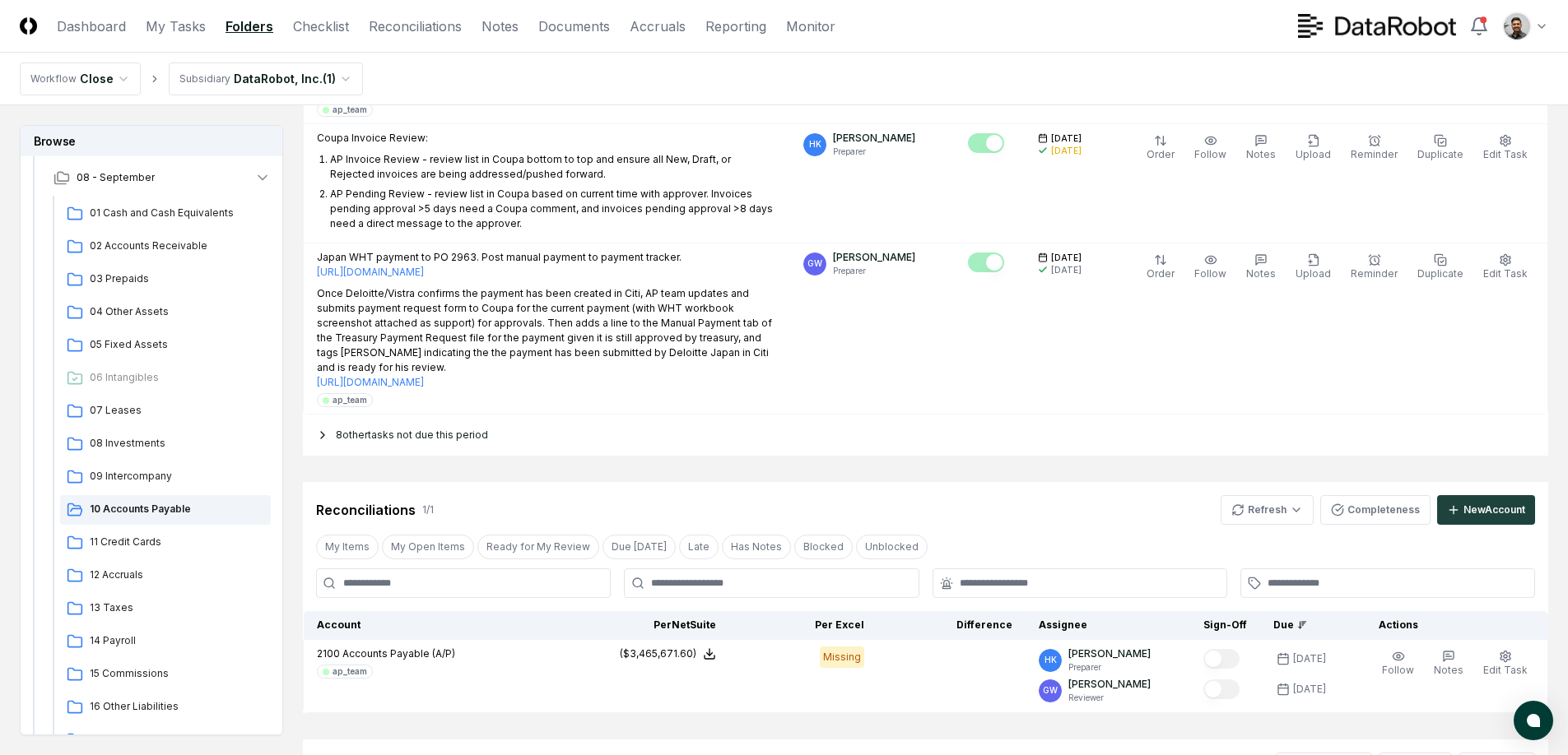
scroll to position [2084, 0]
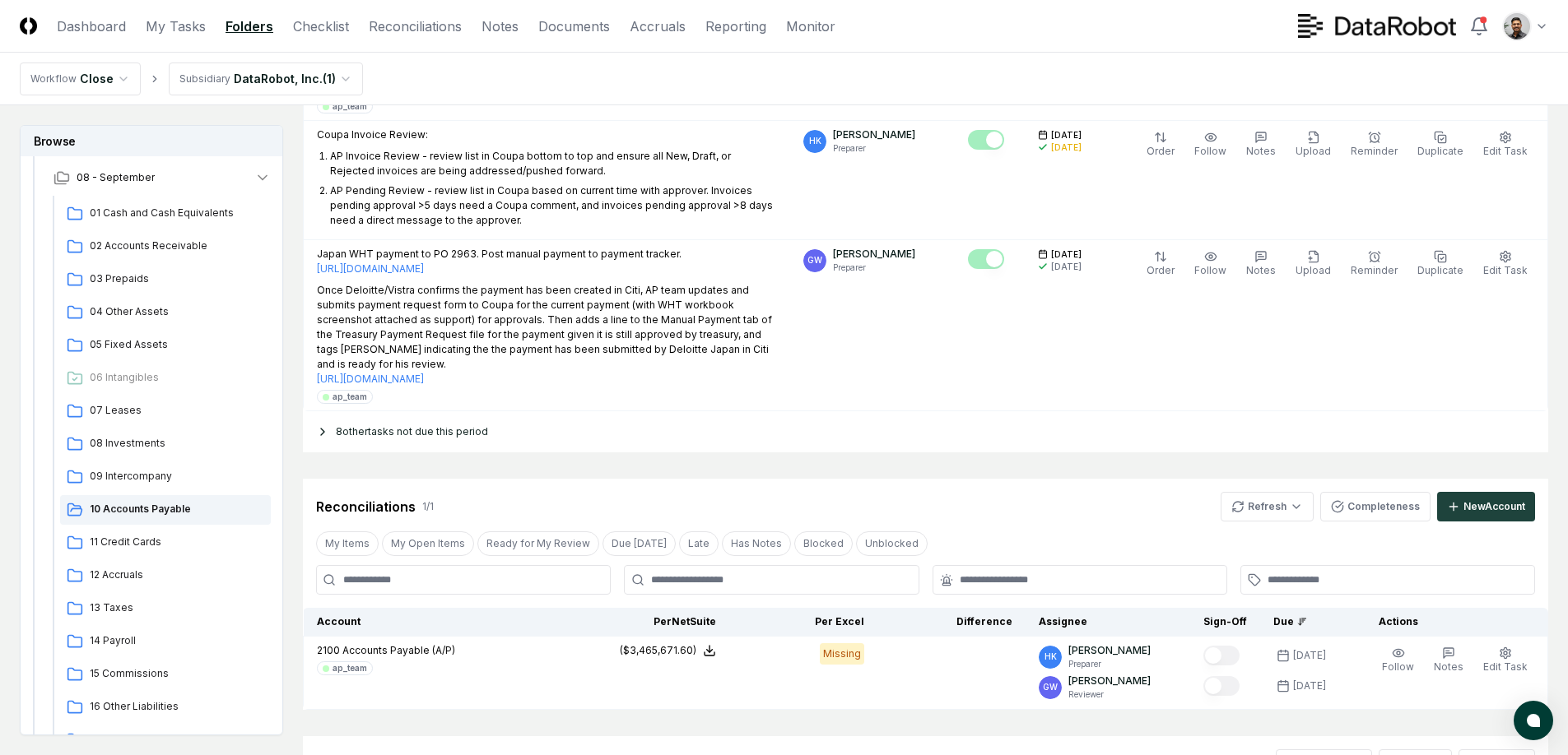
click at [448, 412] on div "8 other tasks not due this period" at bounding box center [926, 433] width 1245 height 41
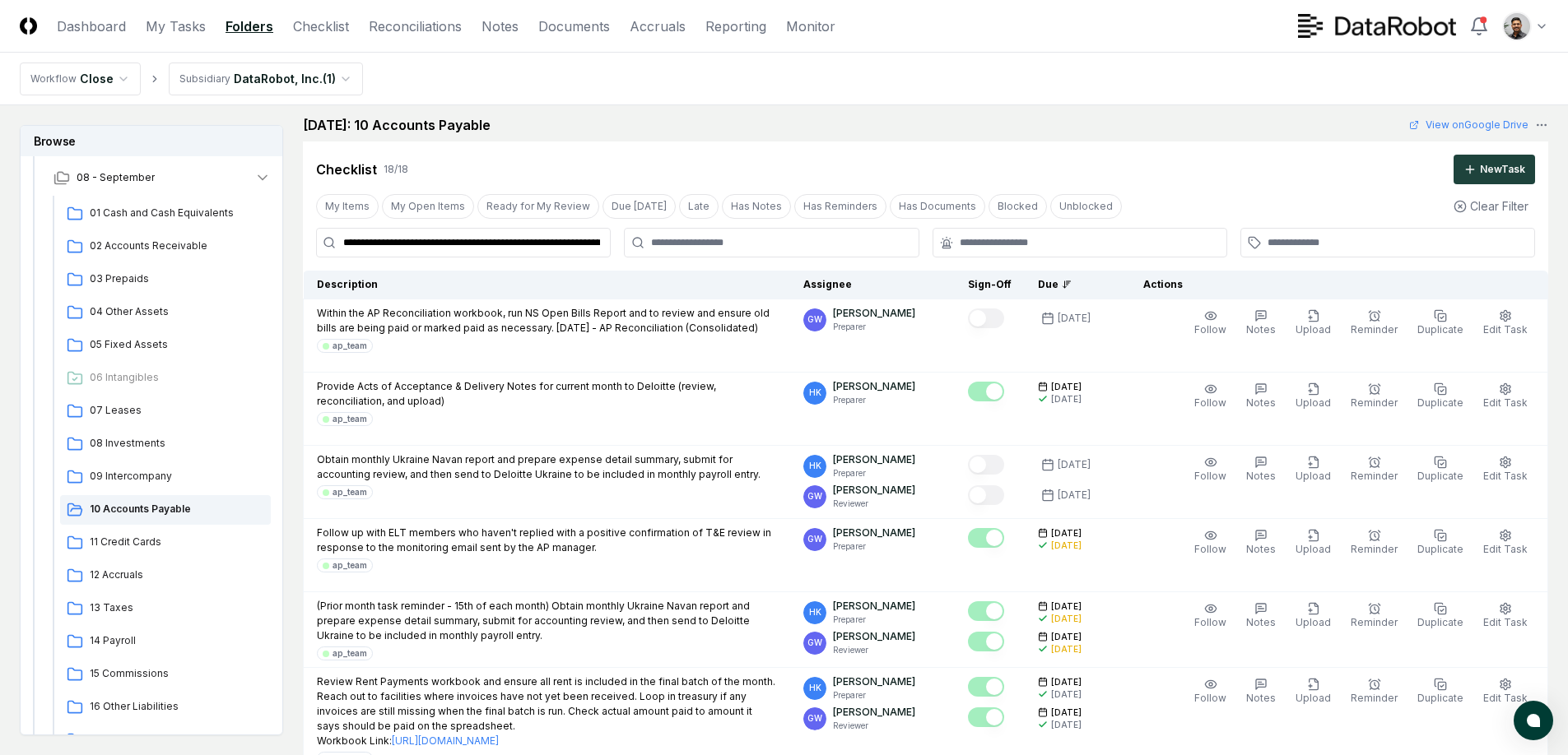
scroll to position [0, 0]
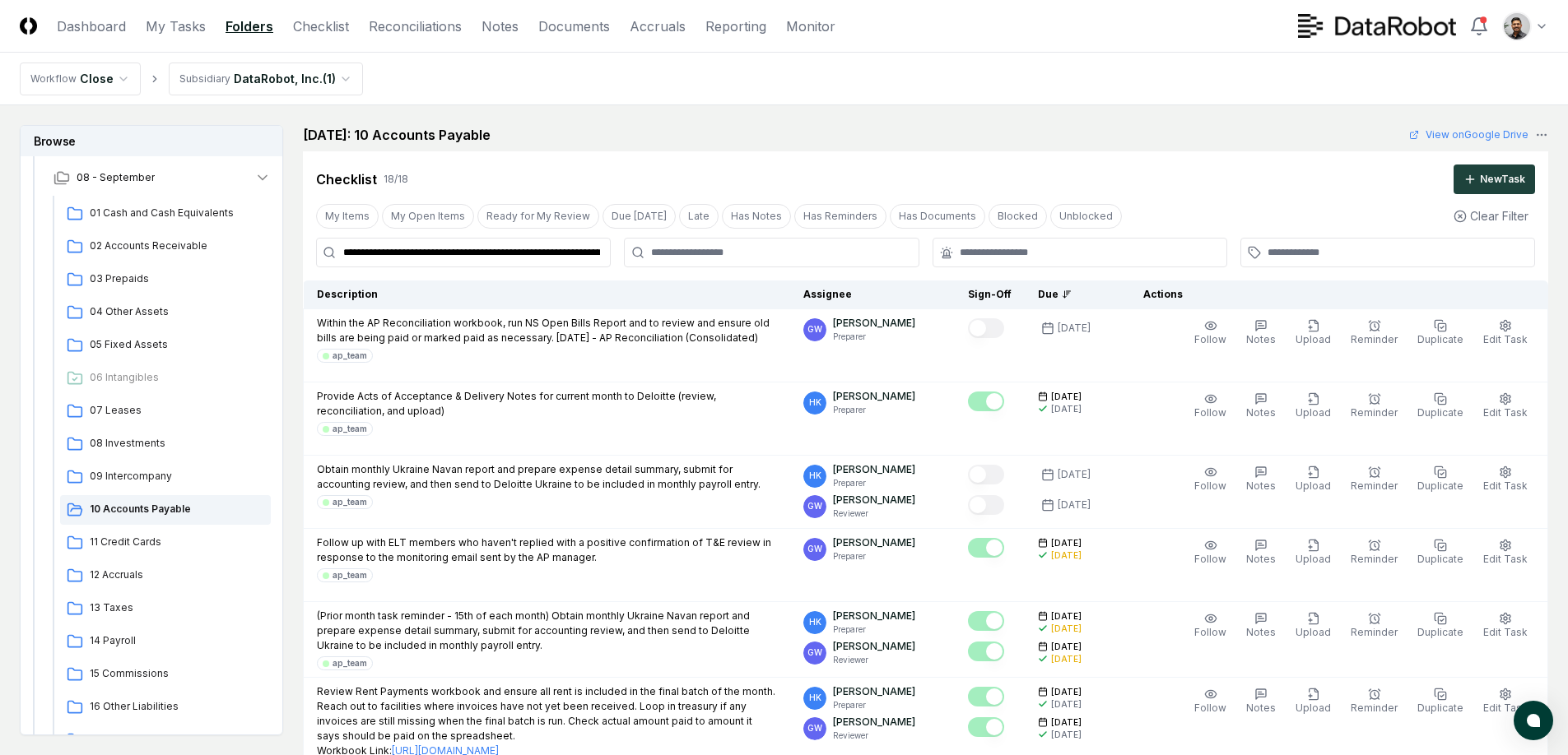
click at [572, 248] on input "**********" at bounding box center [463, 253] width 294 height 30
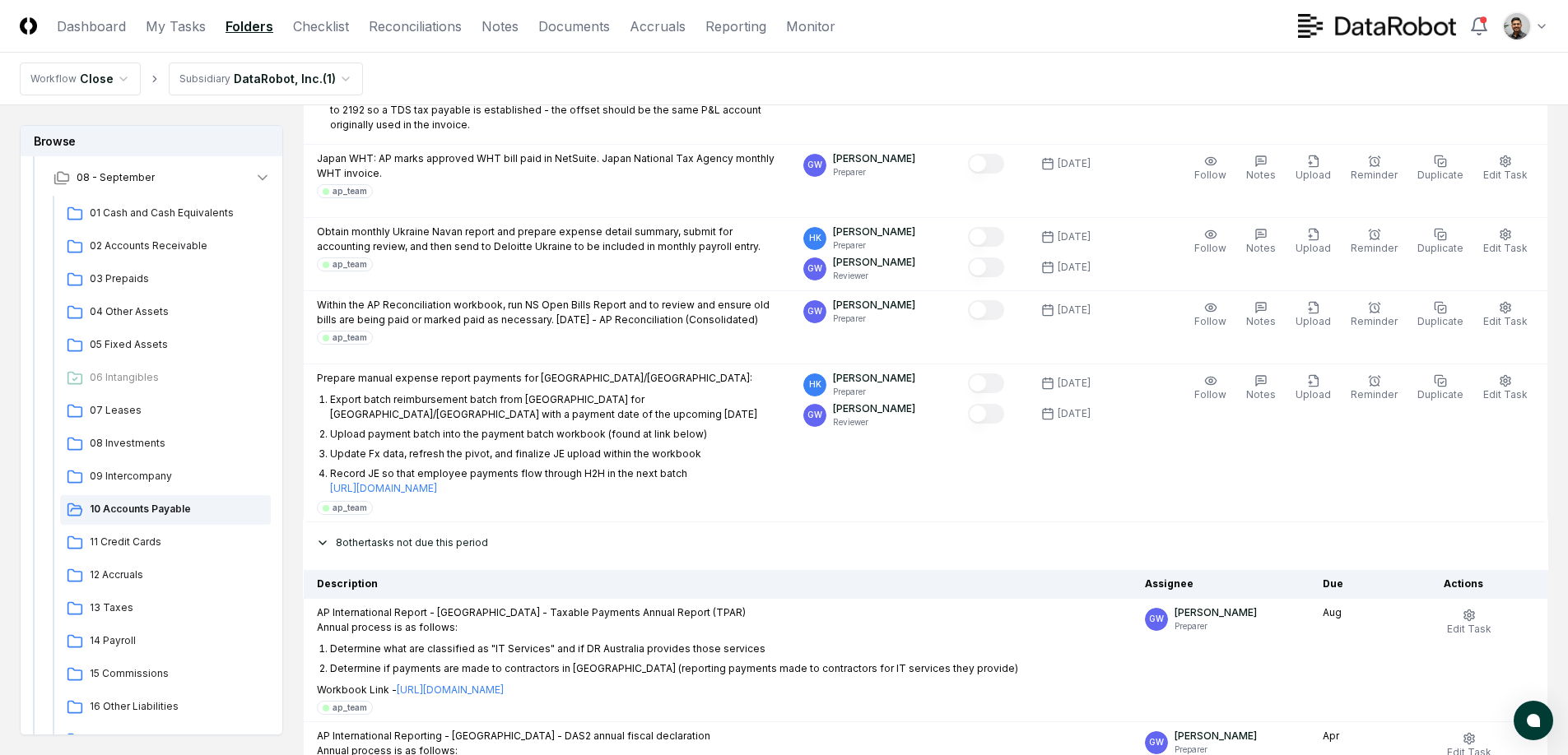
scroll to position [3468, 0]
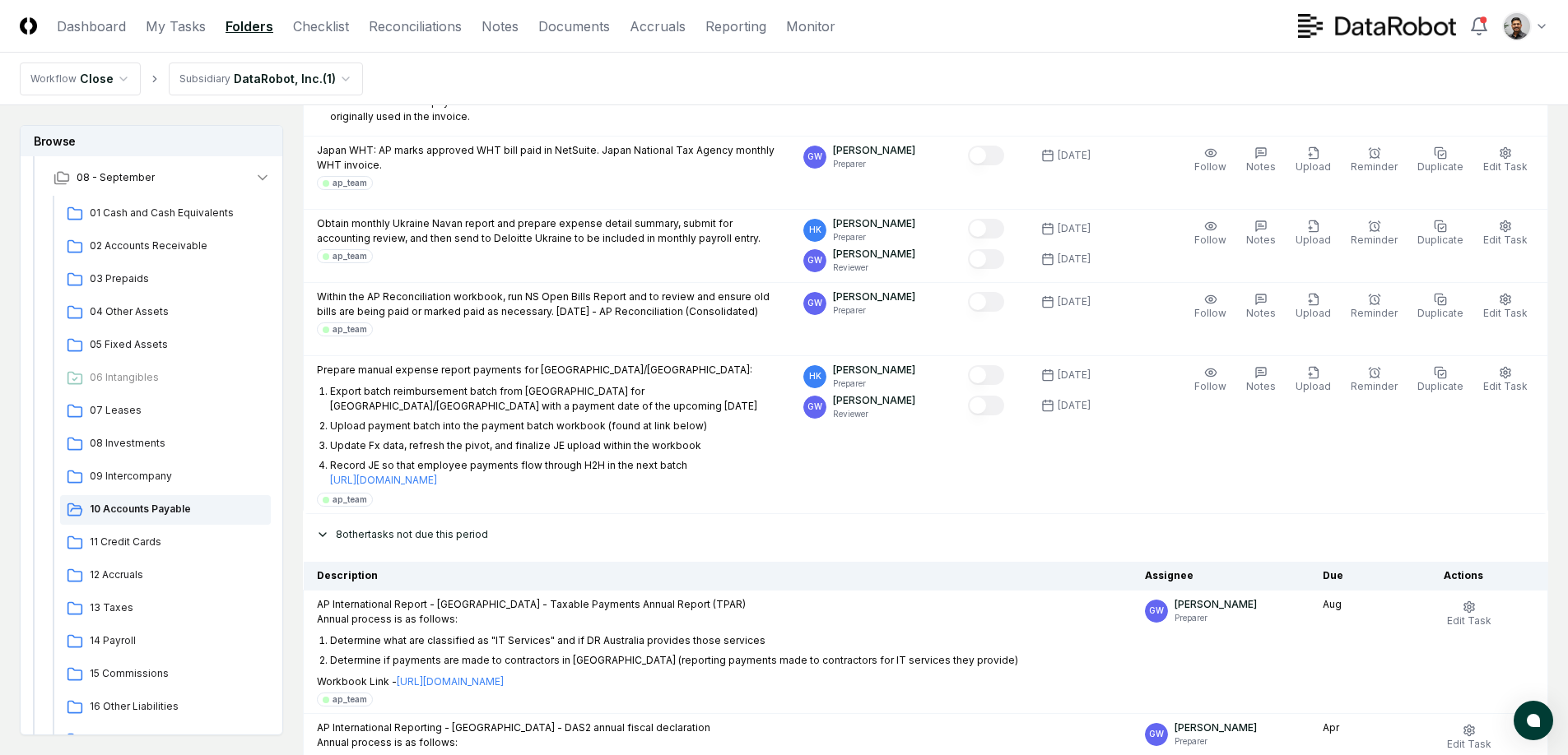
click at [412, 514] on div "8 other tasks not due this period" at bounding box center [926, 535] width 1245 height 41
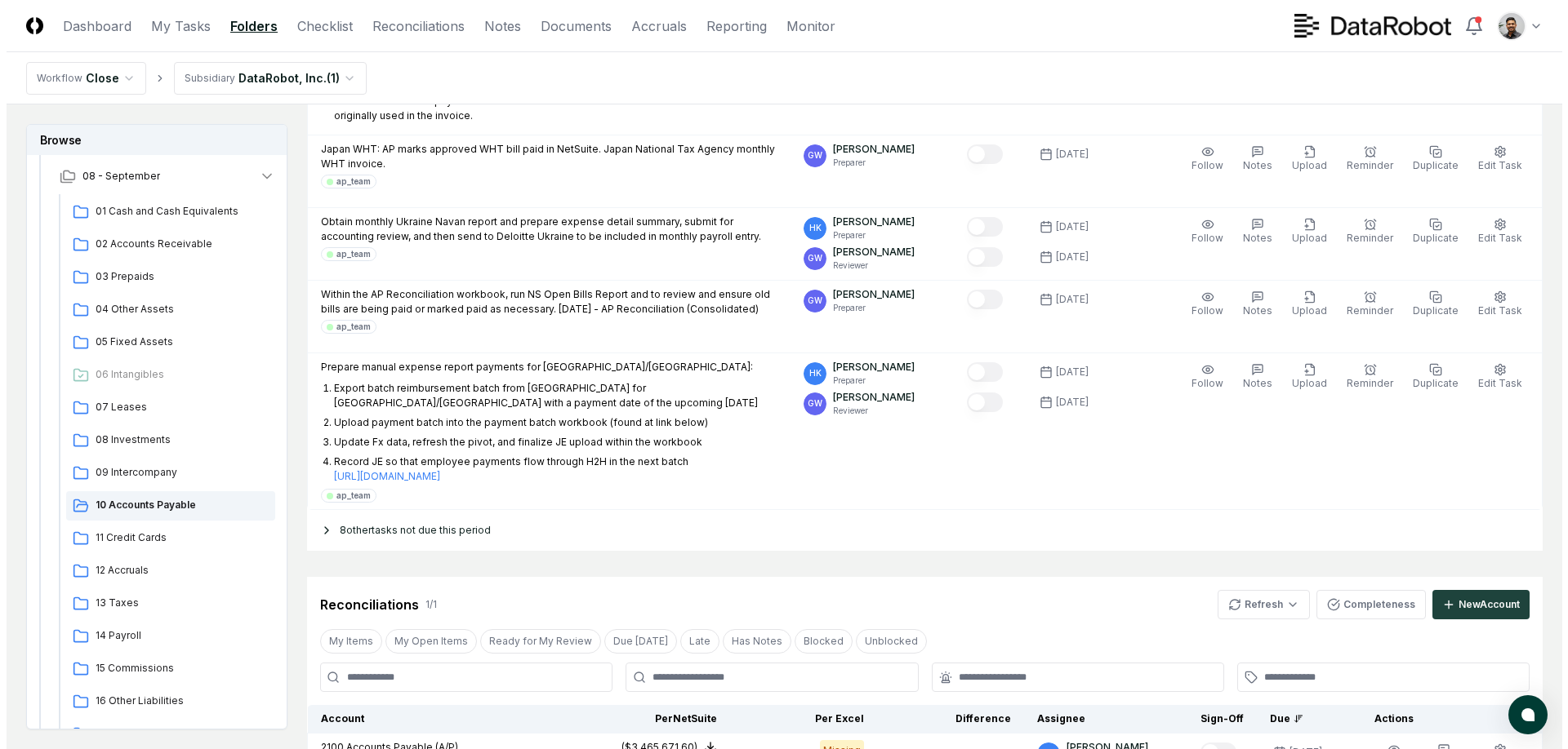
scroll to position [1838, 0]
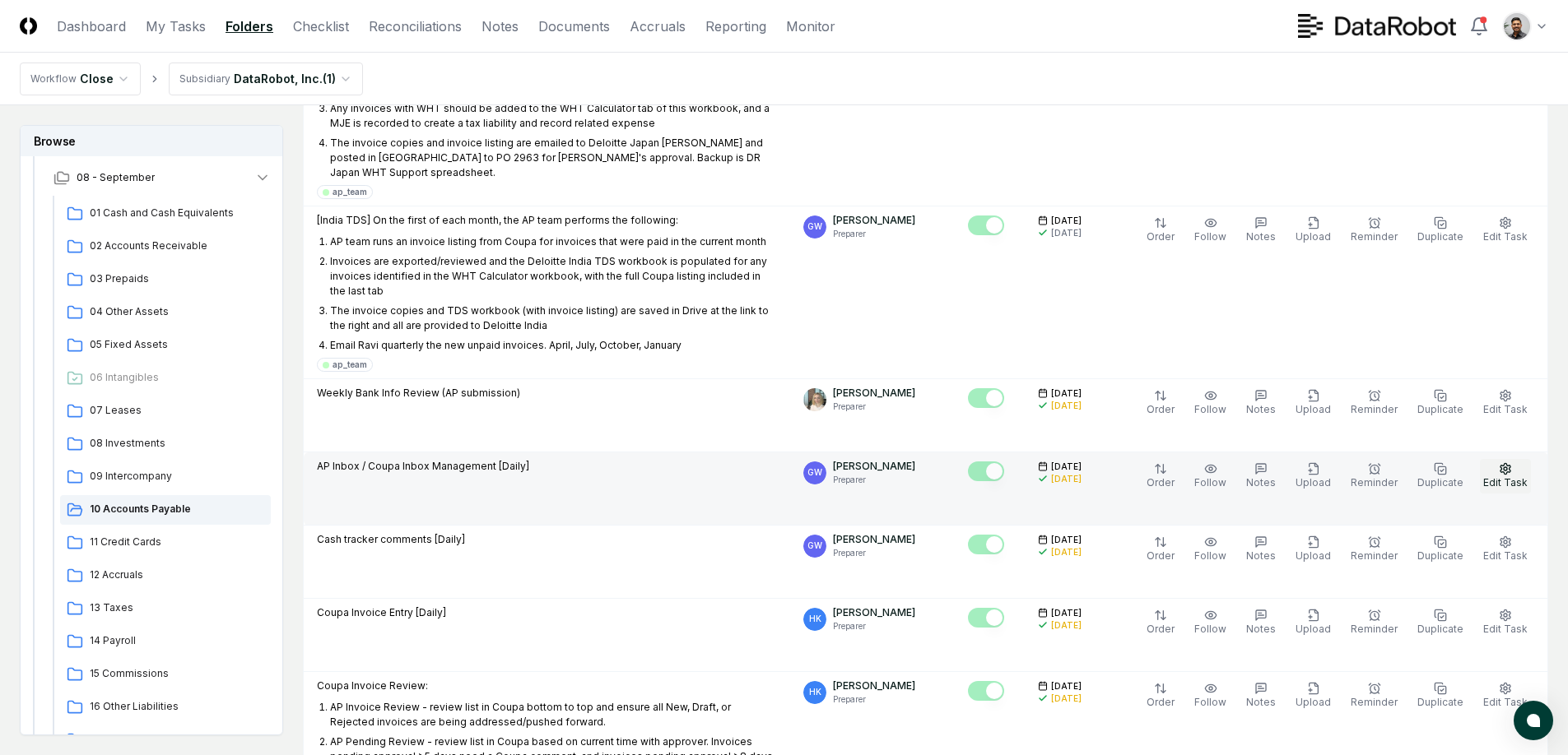
click at [1497, 477] on span "Edit Task" at bounding box center [1505, 482] width 44 height 12
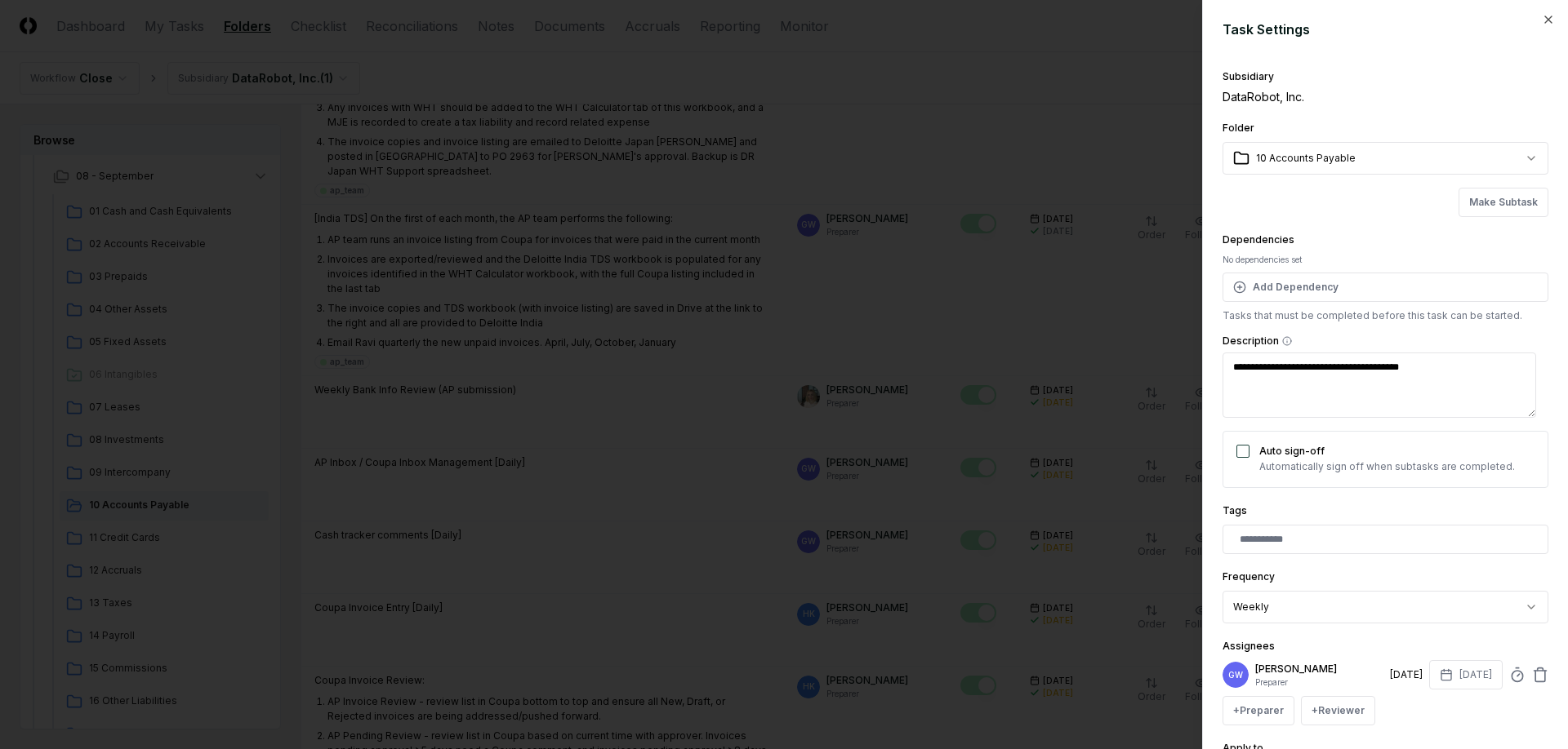
drag, startPoint x: 1463, startPoint y: 374, endPoint x: 1300, endPoint y: 377, distance: 163.0
click at [1300, 377] on textarea "**********" at bounding box center [1379, 385] width 314 height 65
drag, startPoint x: 1304, startPoint y: 368, endPoint x: 1480, endPoint y: 369, distance: 176.0
click at [1480, 369] on textarea "**********" at bounding box center [1379, 385] width 314 height 65
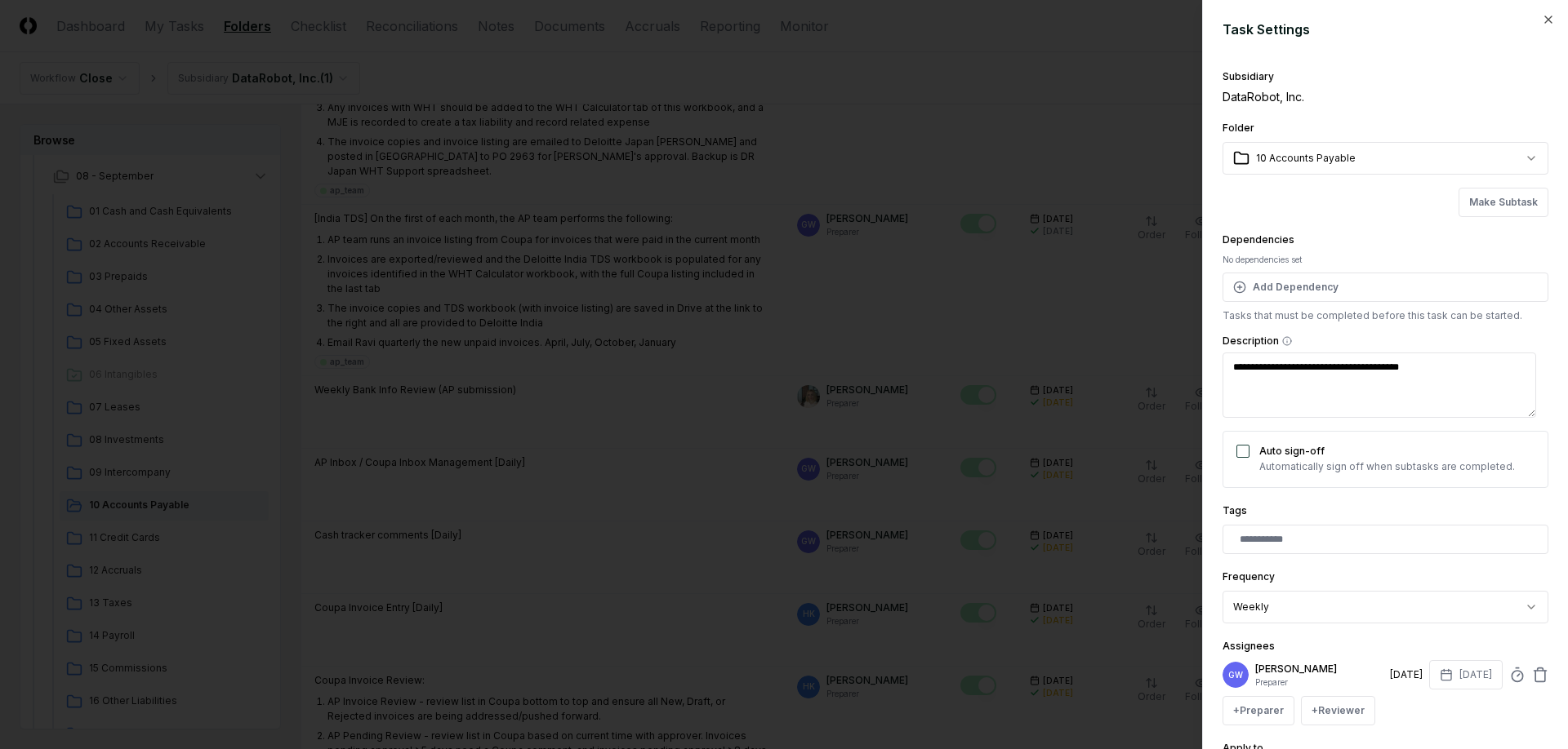
click at [1480, 369] on textarea "**********" at bounding box center [1379, 385] width 314 height 65
drag, startPoint x: 1451, startPoint y: 369, endPoint x: 1293, endPoint y: 373, distance: 158.1
click at [1293, 373] on textarea "**********" at bounding box center [1379, 385] width 314 height 65
drag, startPoint x: 1308, startPoint y: 371, endPoint x: 1465, endPoint y: 369, distance: 157.0
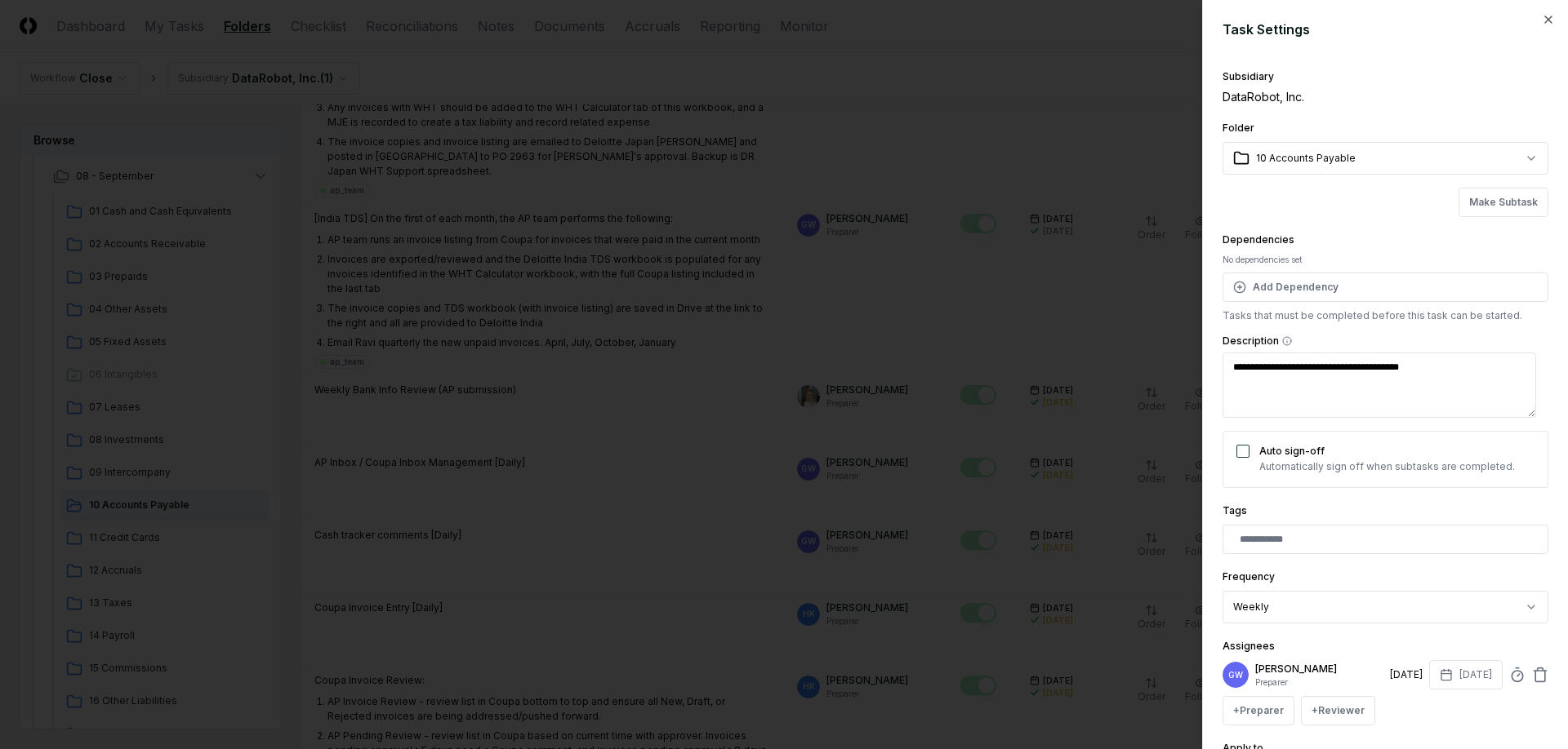
click at [1465, 369] on textarea "**********" at bounding box center [1379, 385] width 314 height 65
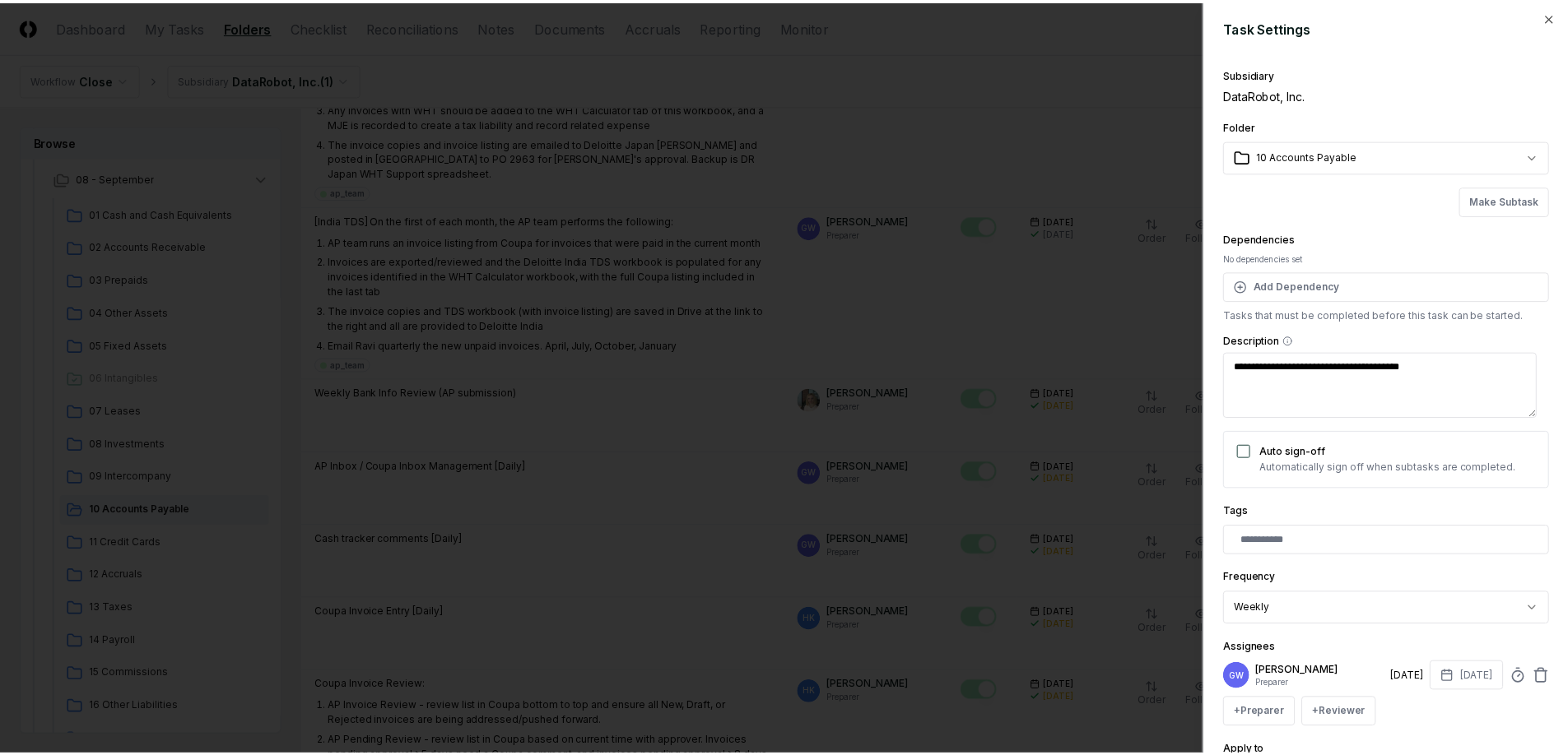
scroll to position [7, 0]
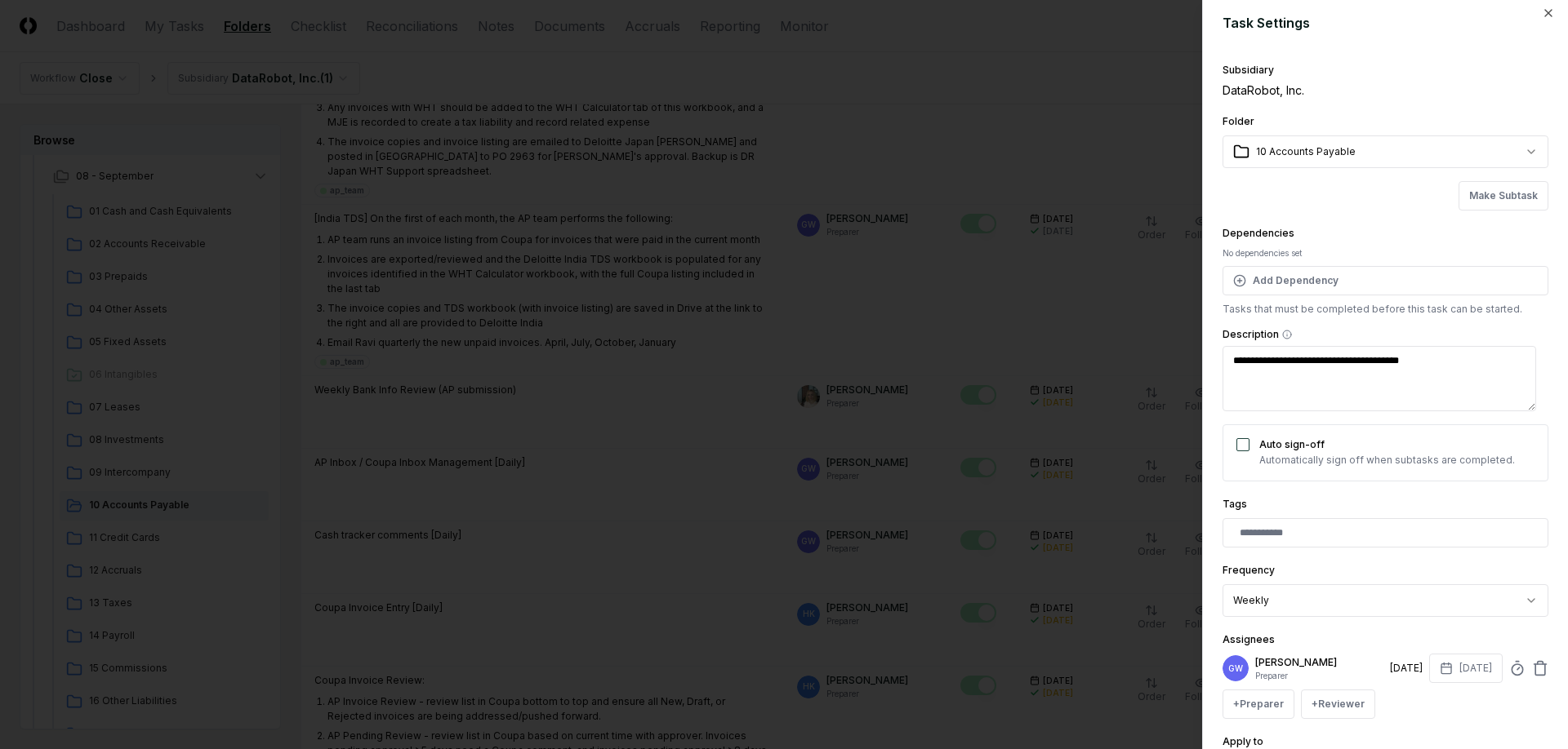
type textarea "*"
click at [1095, 248] on div at bounding box center [784, 374] width 1568 height 749
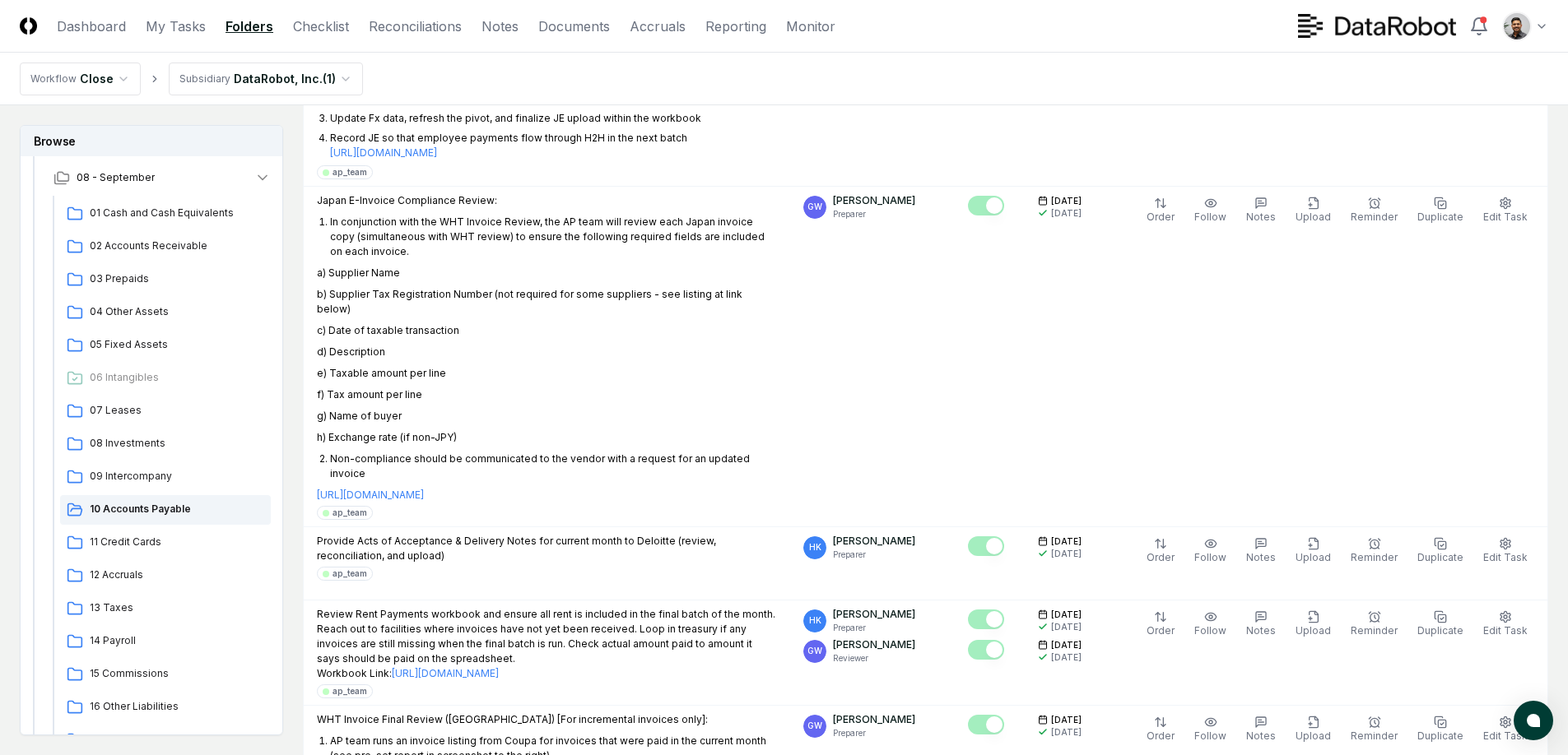
scroll to position [0, 0]
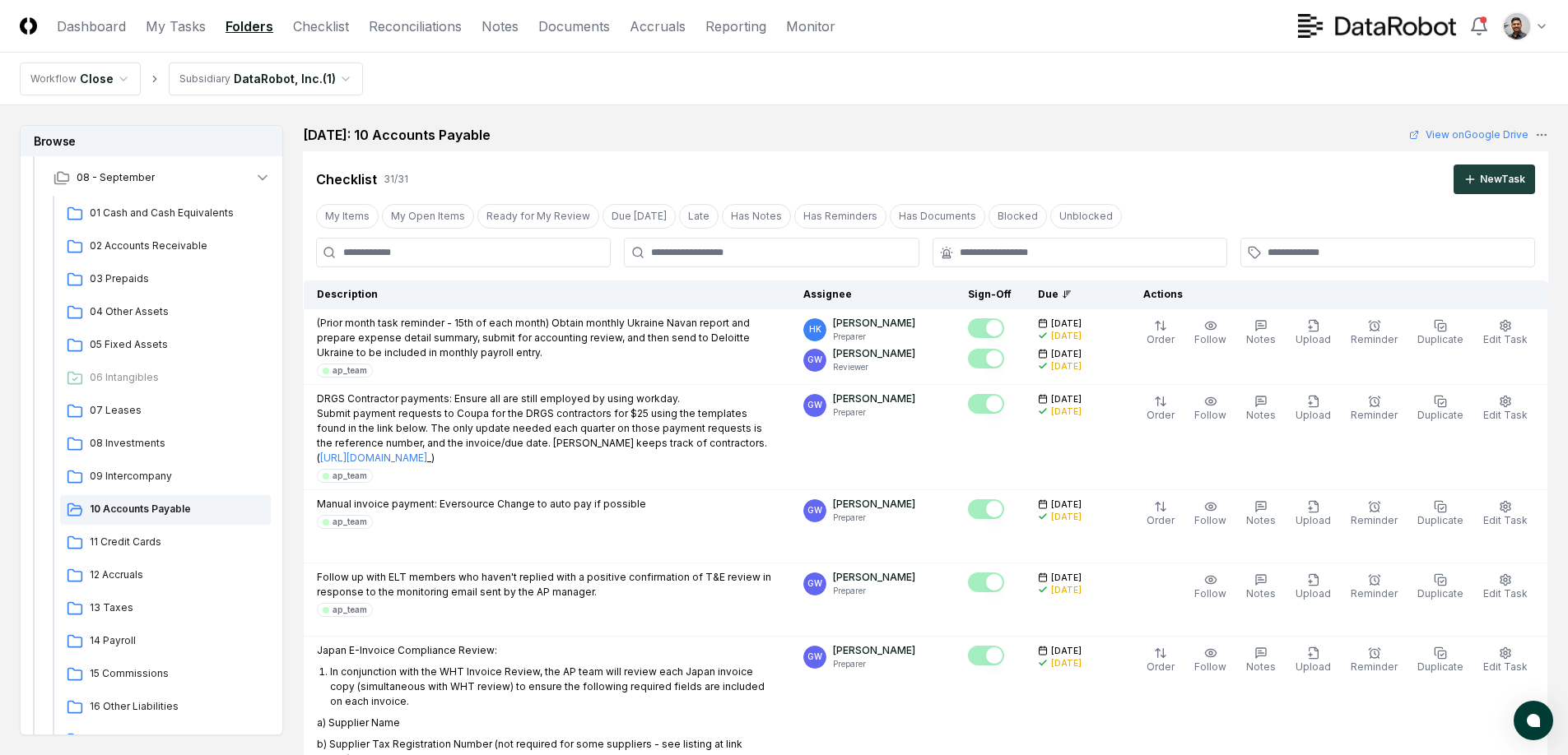
click at [501, 259] on input at bounding box center [463, 253] width 294 height 30
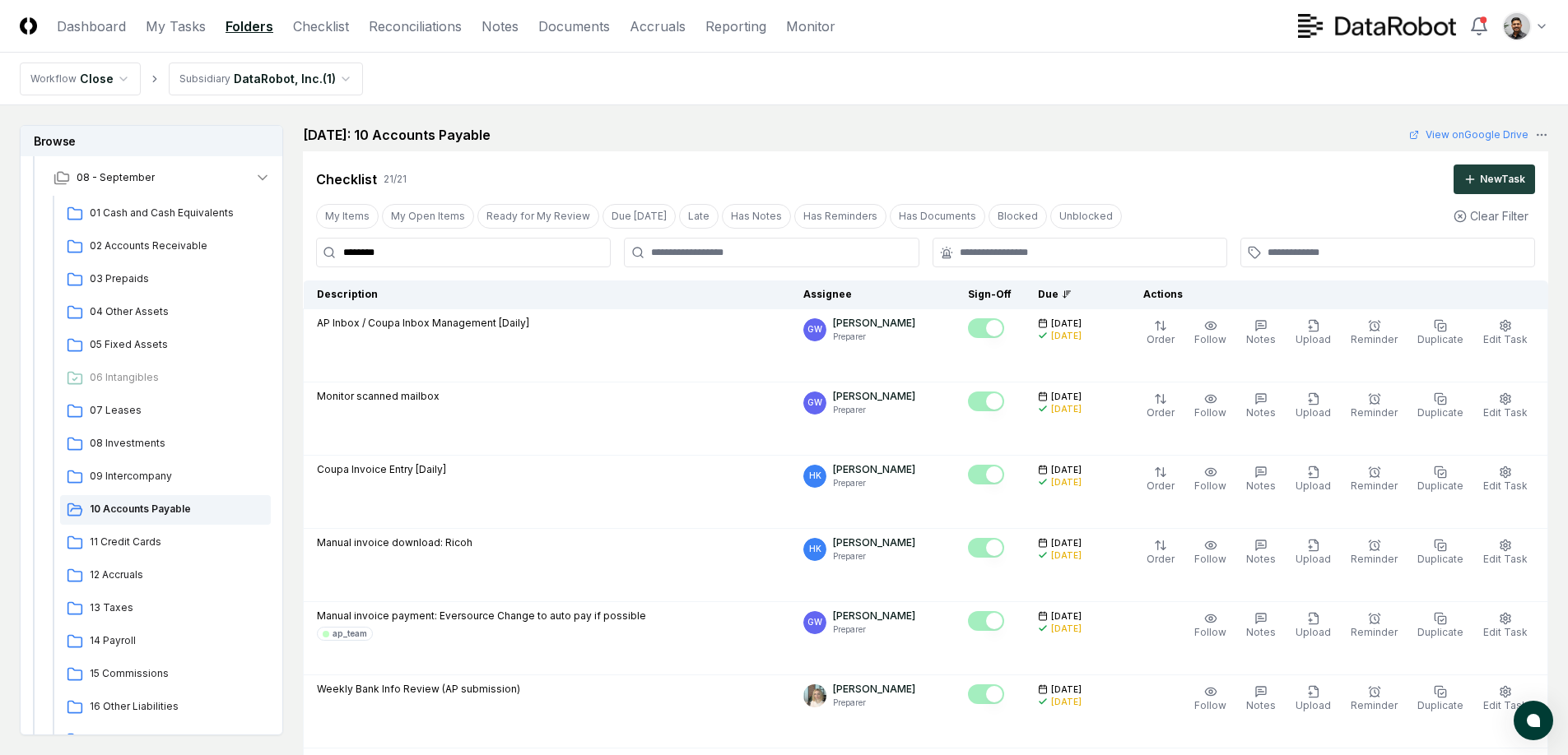
click at [540, 254] on input "********" at bounding box center [463, 253] width 294 height 30
drag, startPoint x: 536, startPoint y: 254, endPoint x: 342, endPoint y: 246, distance: 194.2
click at [342, 246] on input "********" at bounding box center [463, 253] width 294 height 30
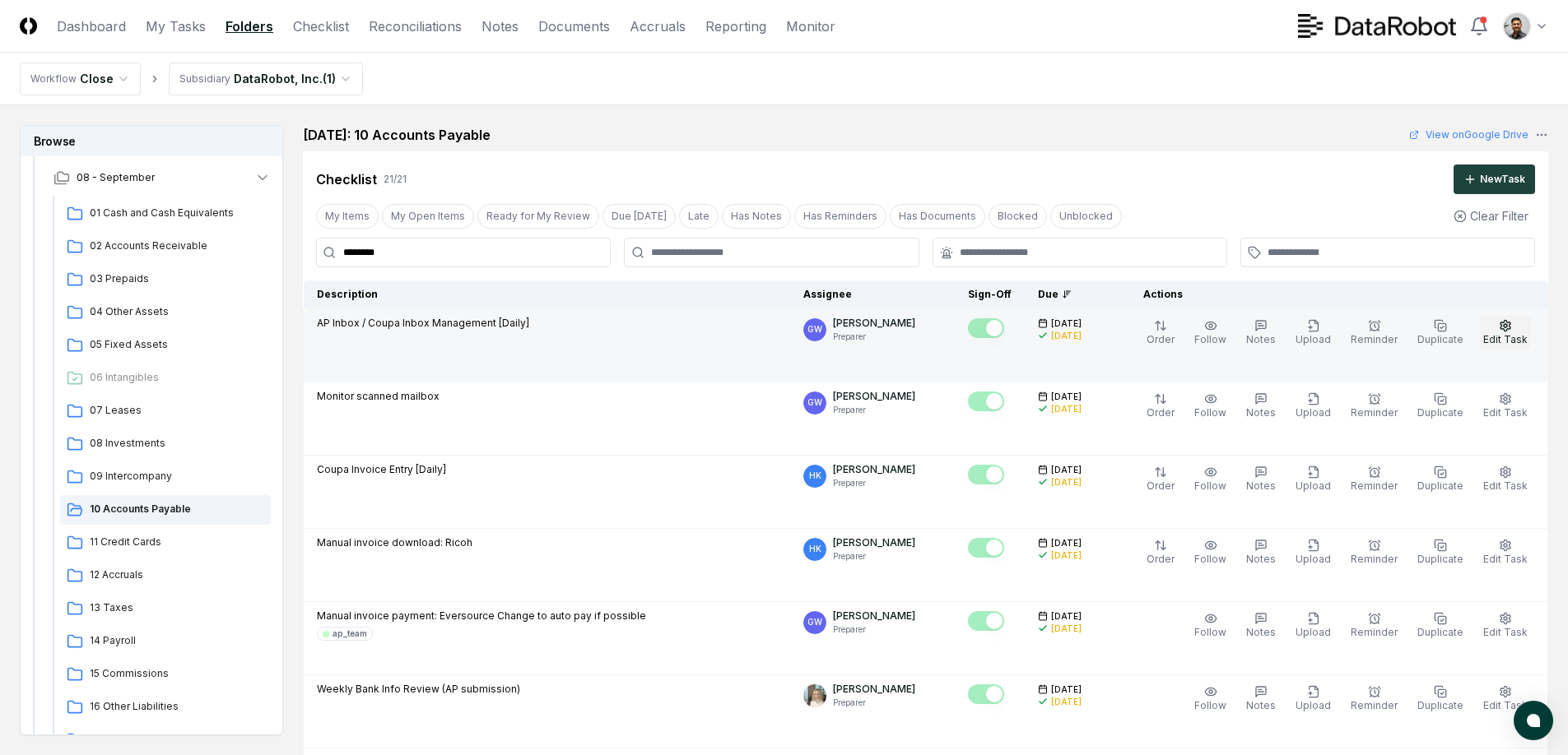
type input "********"
click at [1518, 331] on button "Edit Task" at bounding box center [1505, 333] width 51 height 35
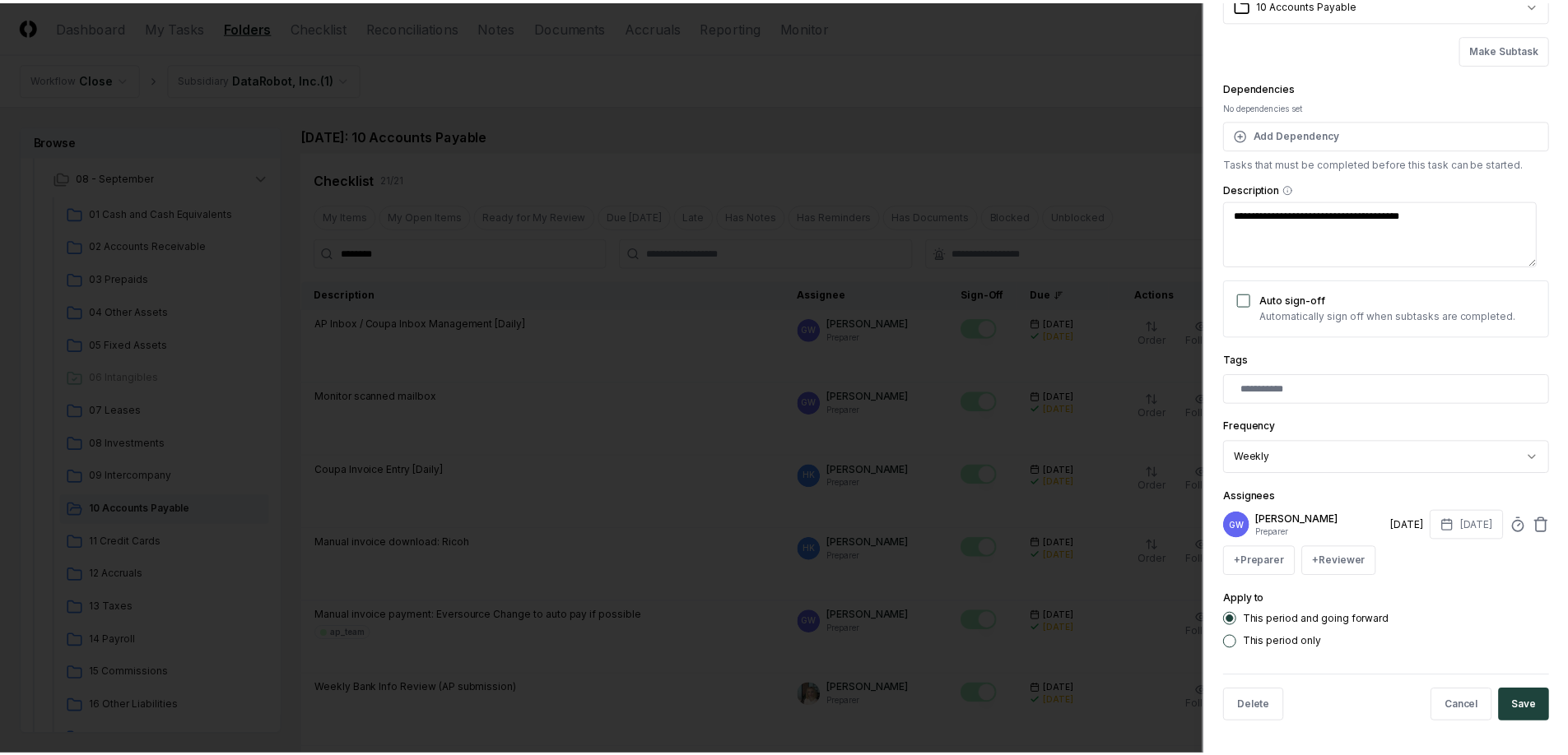
scroll to position [155, 0]
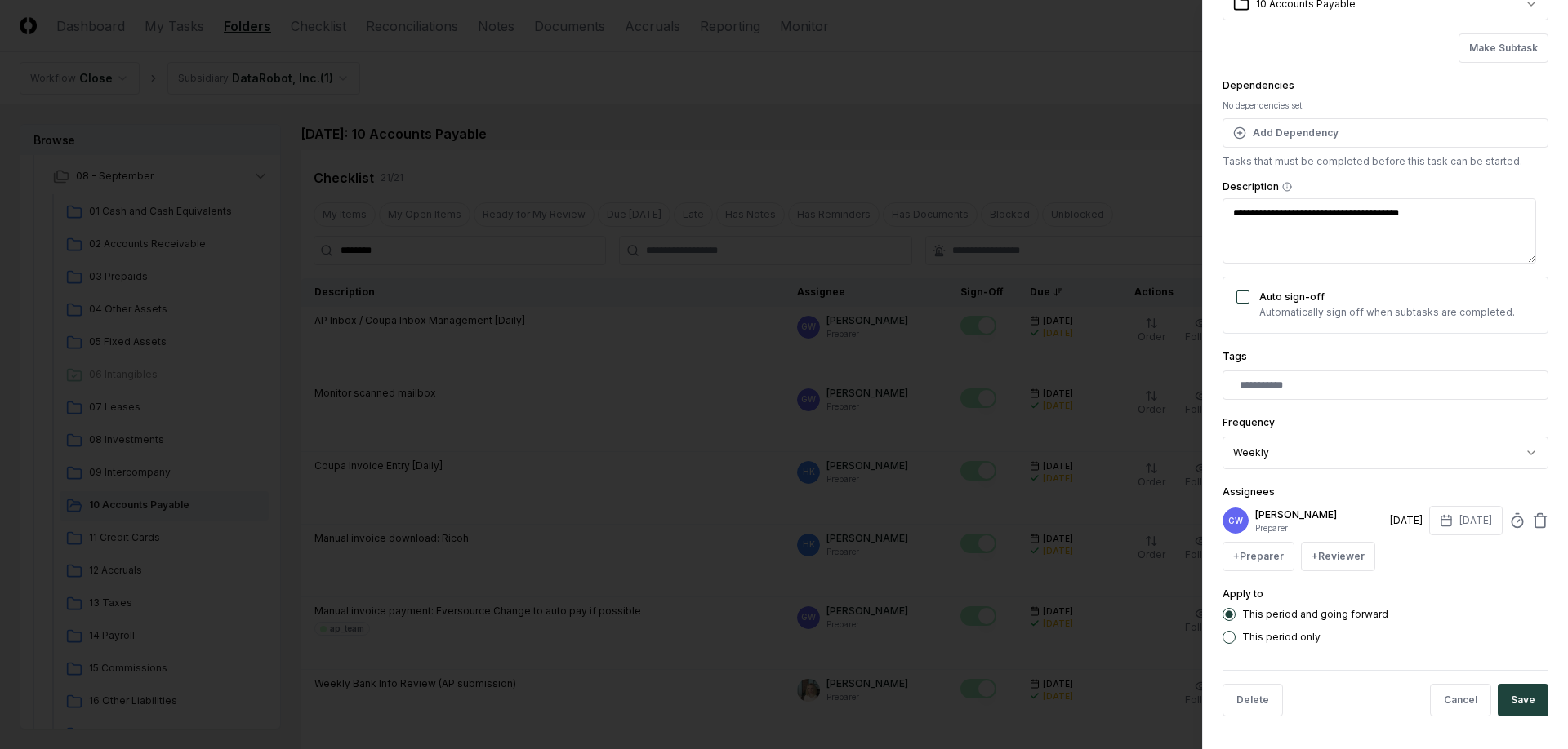
click at [1071, 279] on div at bounding box center [784, 374] width 1568 height 749
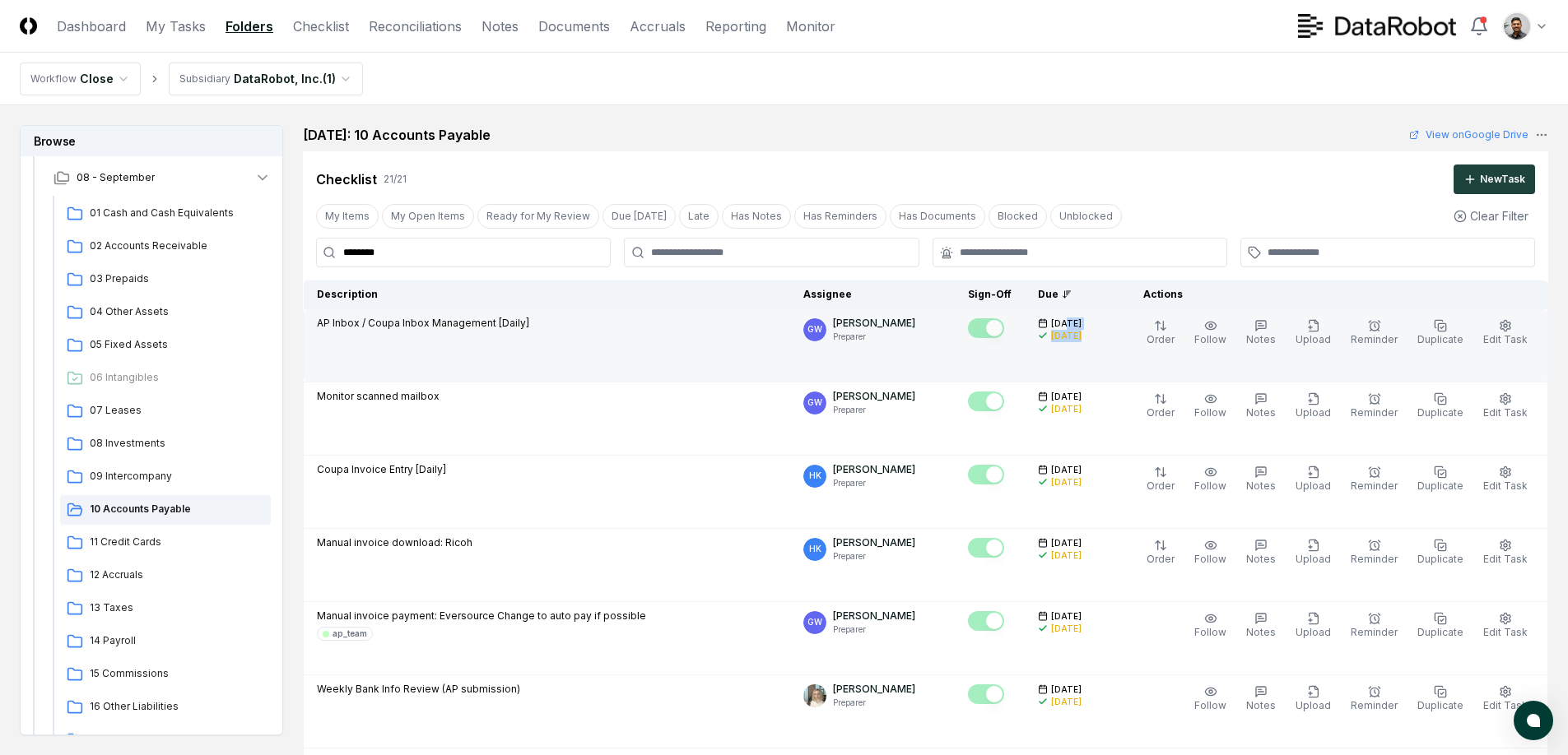
drag, startPoint x: 1080, startPoint y: 325, endPoint x: 1087, endPoint y: 341, distance: 17.5
click at [1087, 341] on div "9/26/2025 10/1/2025" at bounding box center [1070, 329] width 66 height 27
click at [1505, 330] on icon "button" at bounding box center [1505, 324] width 10 height 10
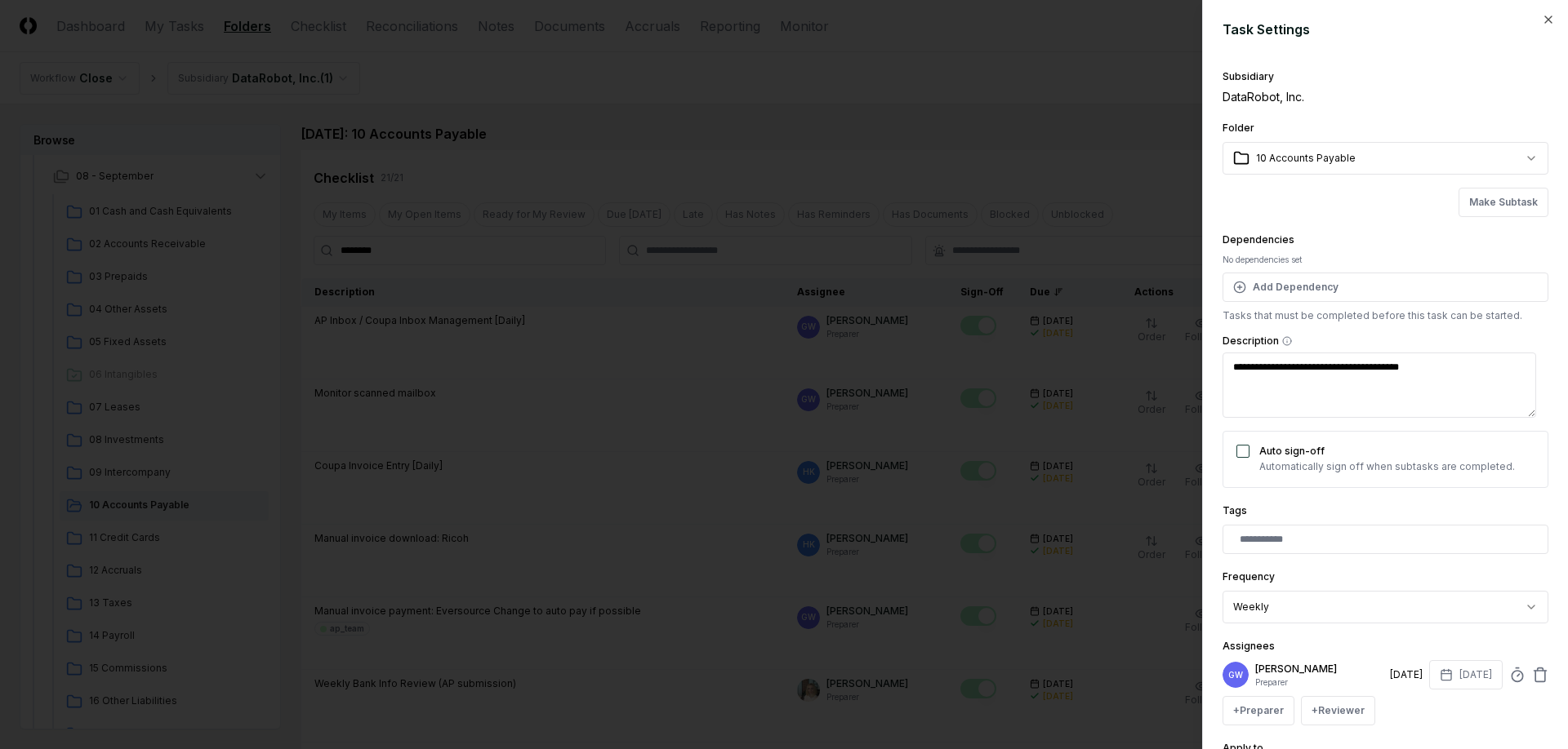
type textarea "*"
click at [1106, 258] on div at bounding box center [784, 374] width 1568 height 749
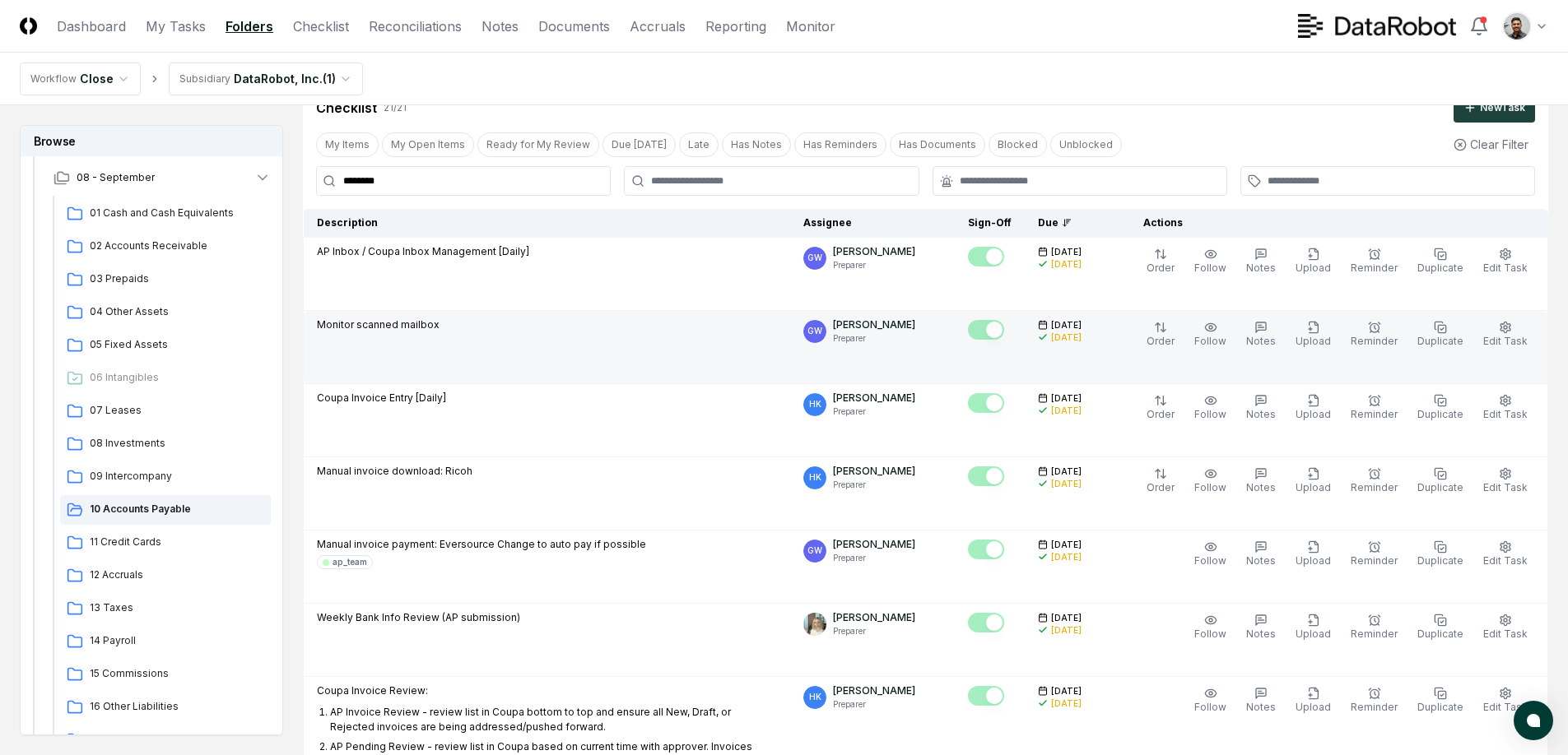
scroll to position [0, 0]
